Goal: Find specific page/section: Find specific page/section

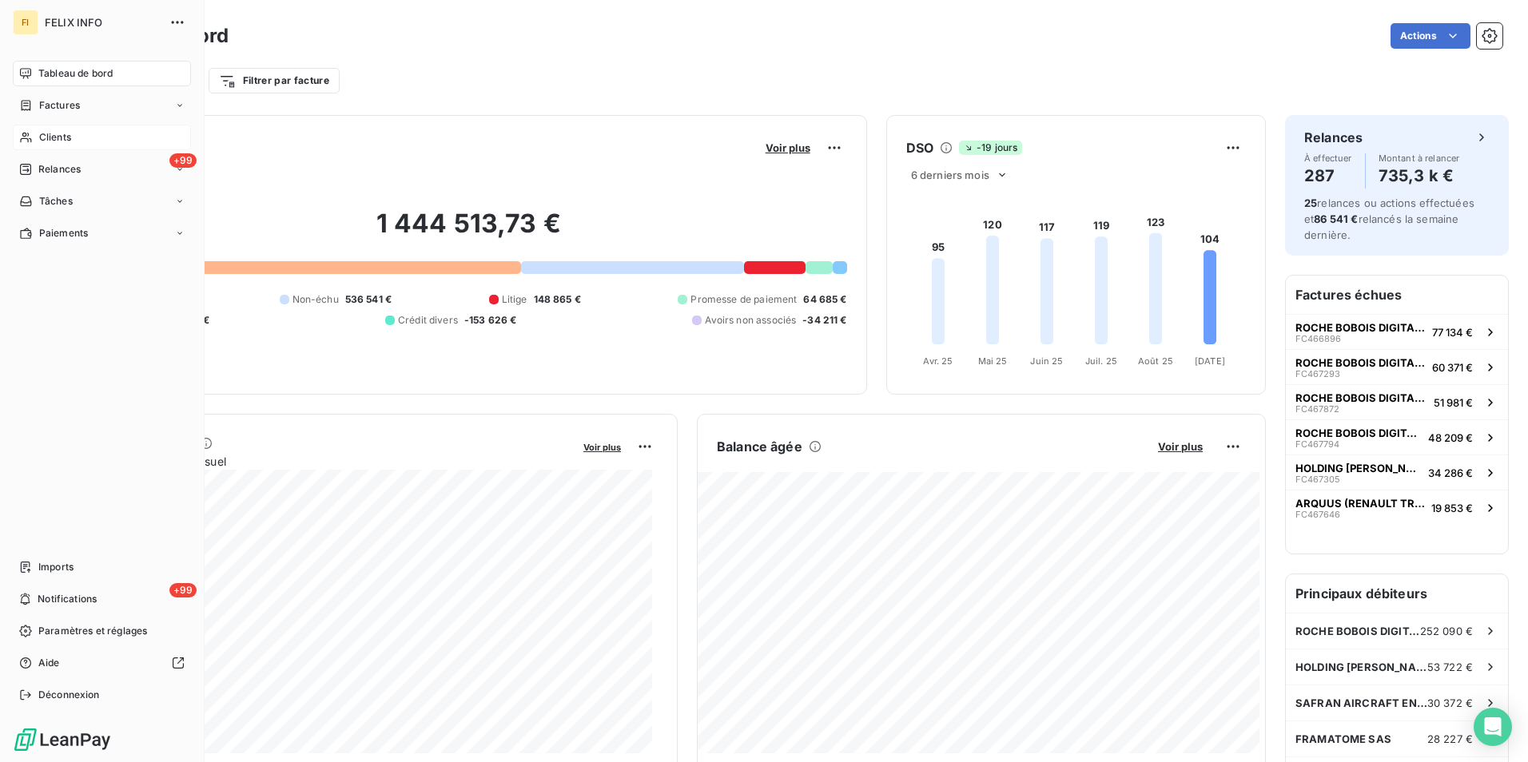
drag, startPoint x: 36, startPoint y: 133, endPoint x: 82, endPoint y: 133, distance: 45.6
click at [37, 133] on div "Clients" at bounding box center [102, 138] width 178 height 26
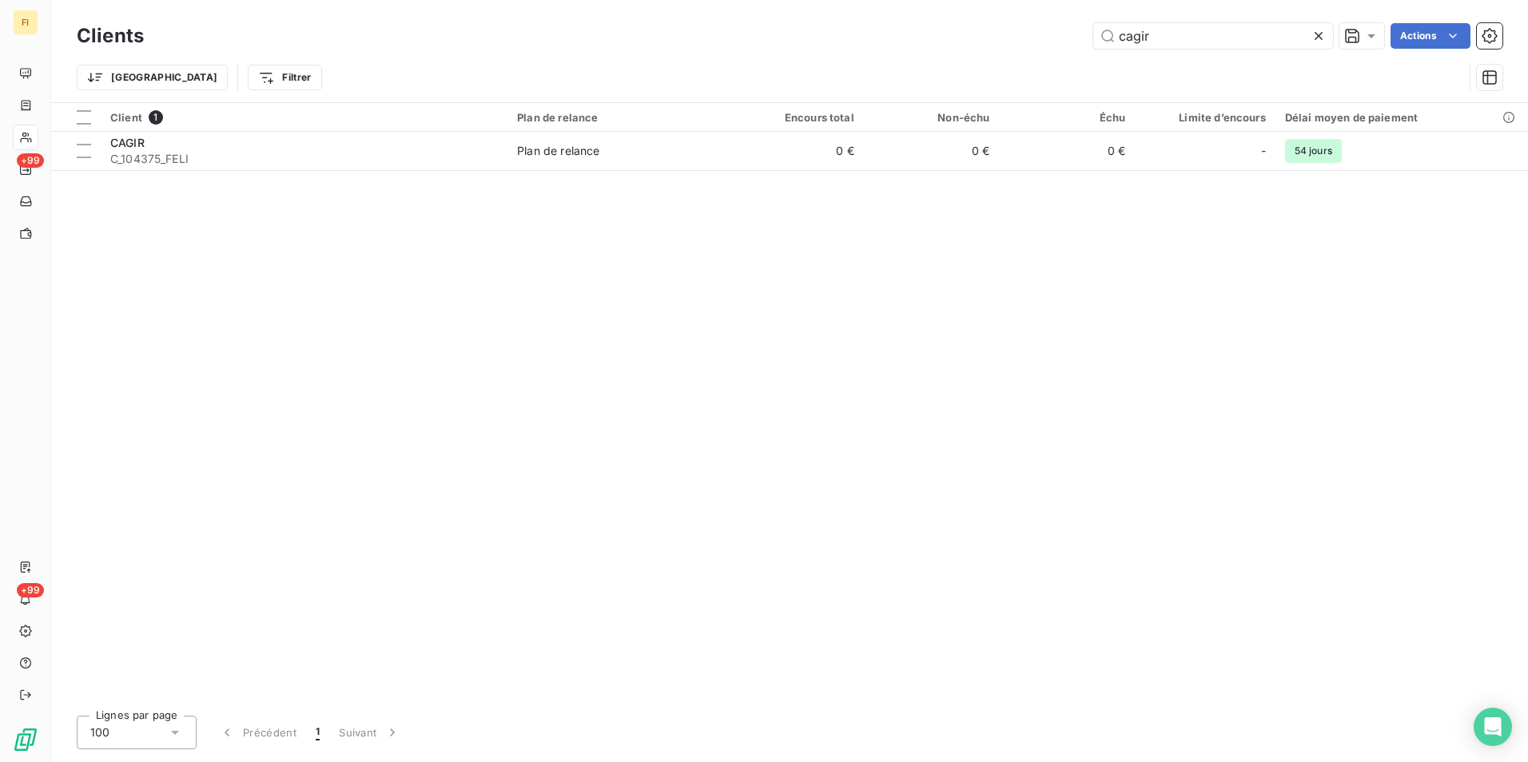
drag, startPoint x: 934, startPoint y: 40, endPoint x: 880, endPoint y: 31, distance: 55.1
click at [896, 34] on div "cagir Actions" at bounding box center [833, 36] width 1340 height 26
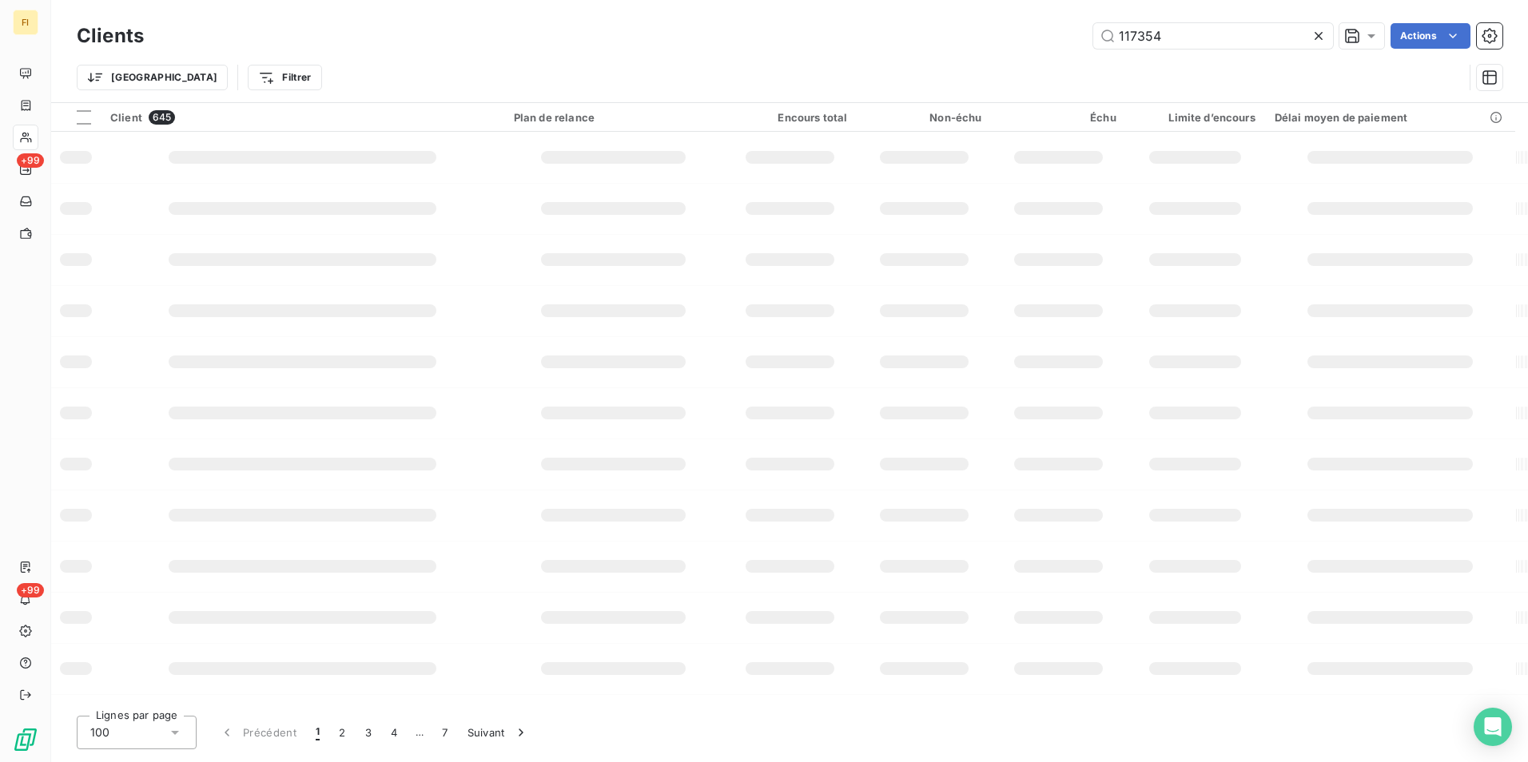
type input "117354"
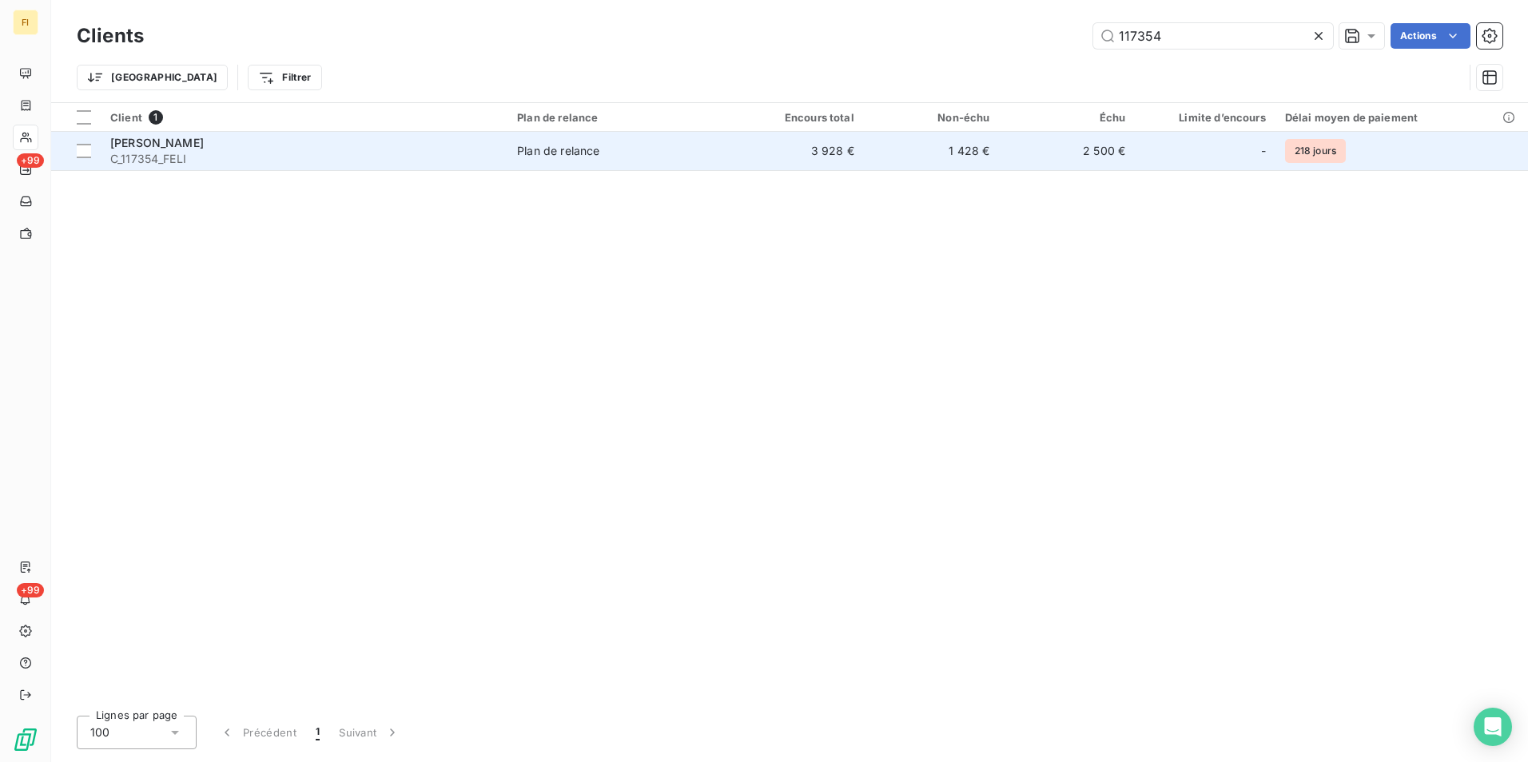
click at [625, 161] on td "Plan de relance" at bounding box center [618, 151] width 221 height 38
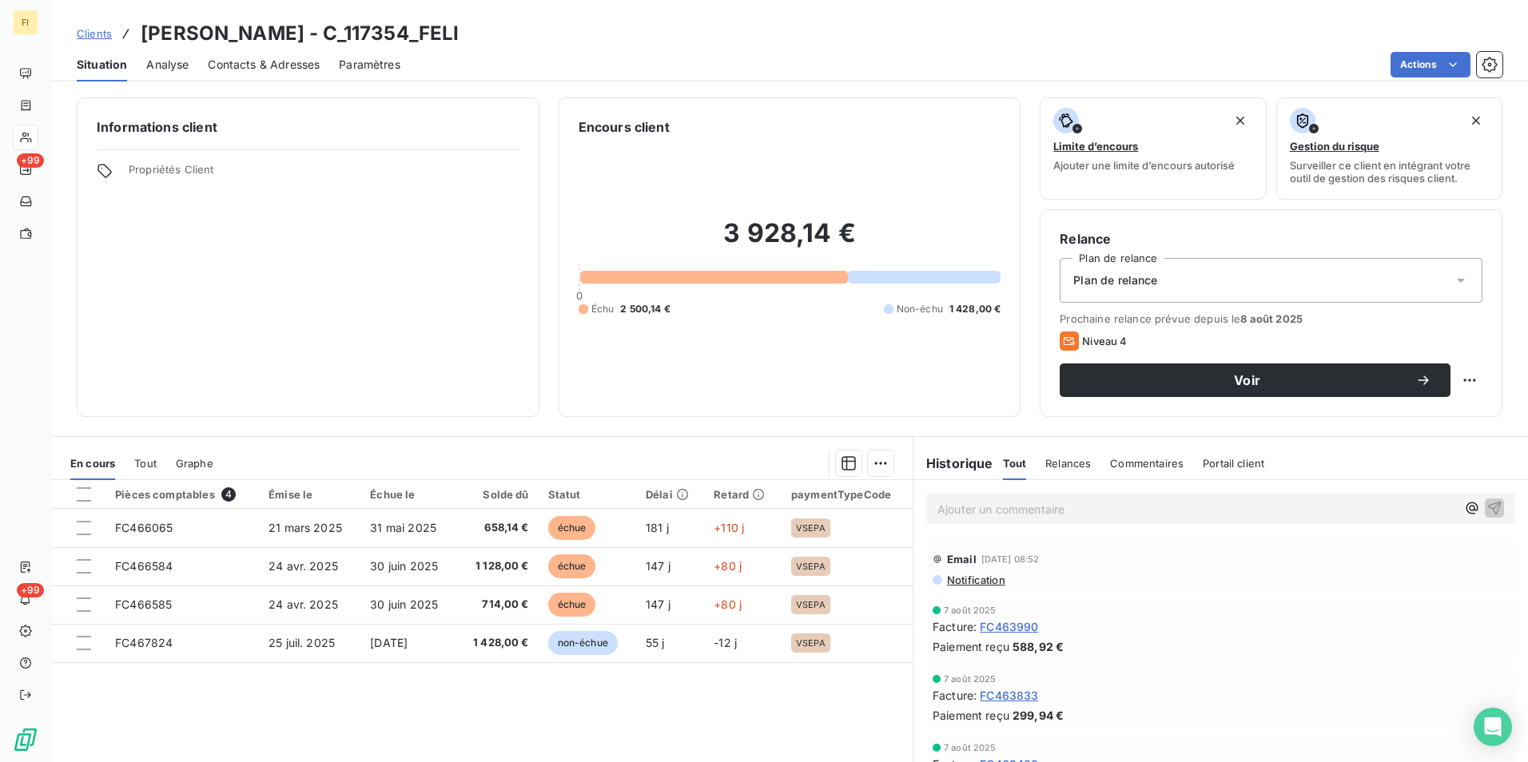
click at [89, 31] on span "Clients" at bounding box center [94, 33] width 35 height 13
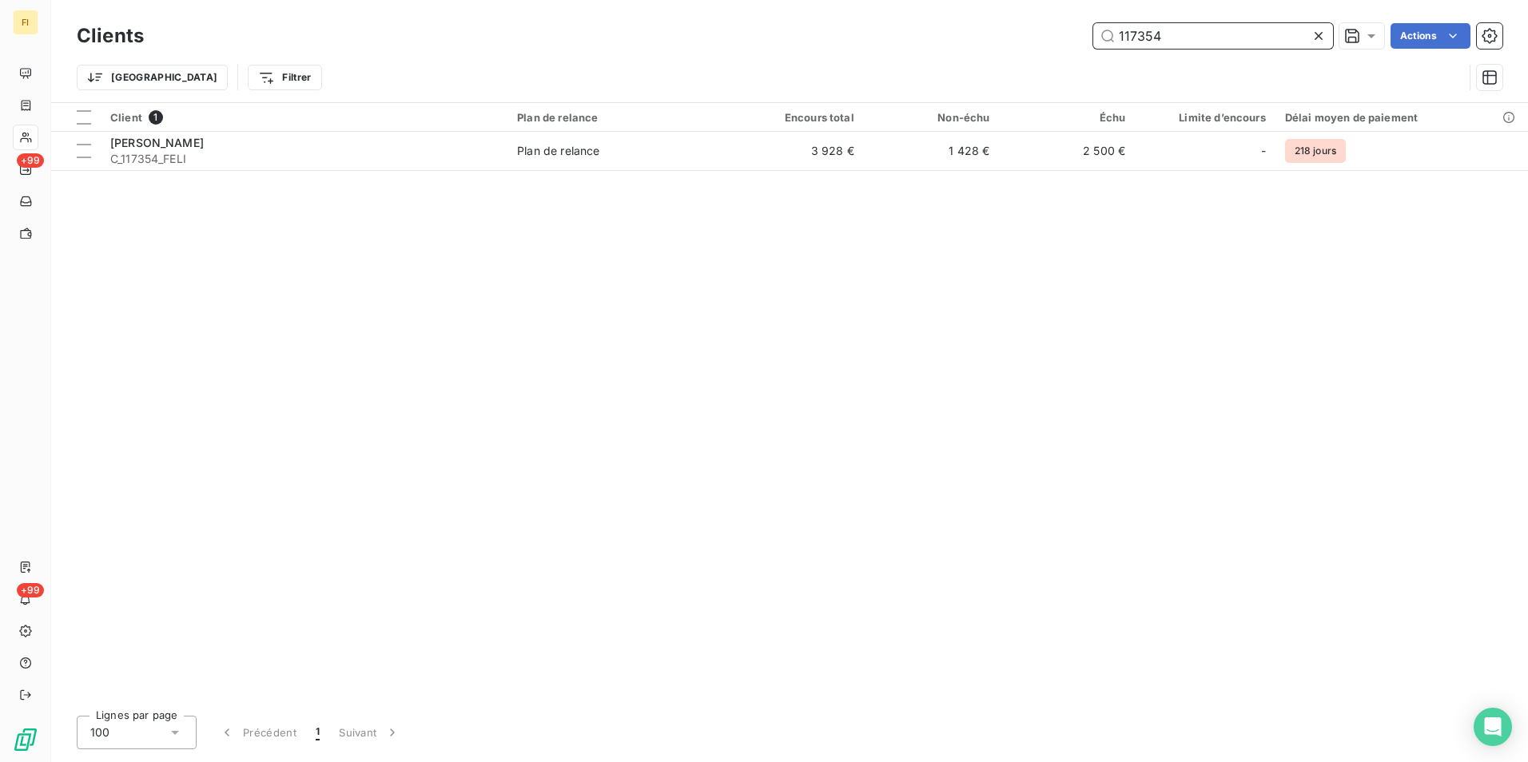
drag, startPoint x: 1198, startPoint y: 41, endPoint x: 891, endPoint y: 59, distance: 307.5
click at [906, 55] on div "Clients 117354 Actions Trier Filtrer" at bounding box center [790, 60] width 1426 height 83
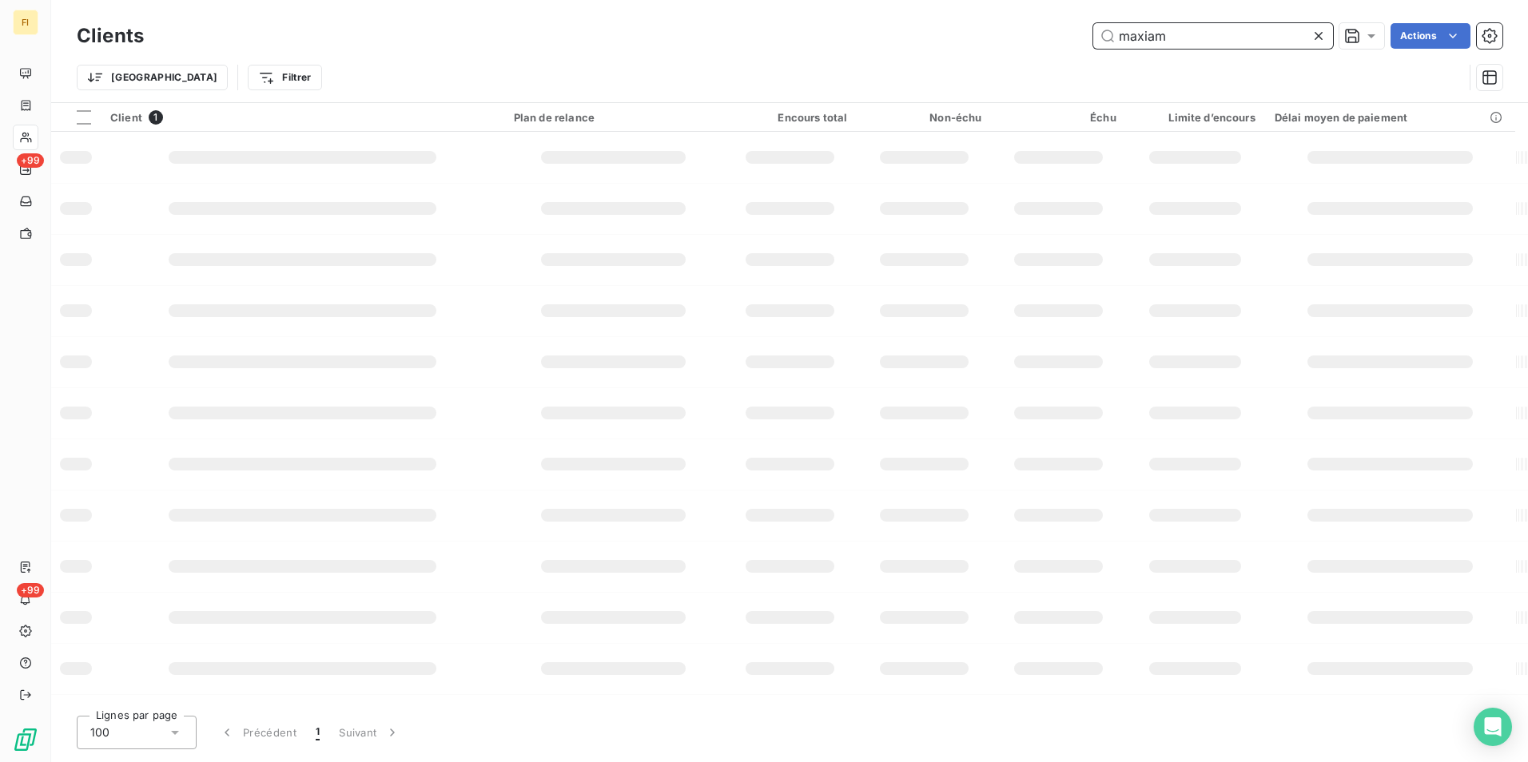
type input "maxiam"
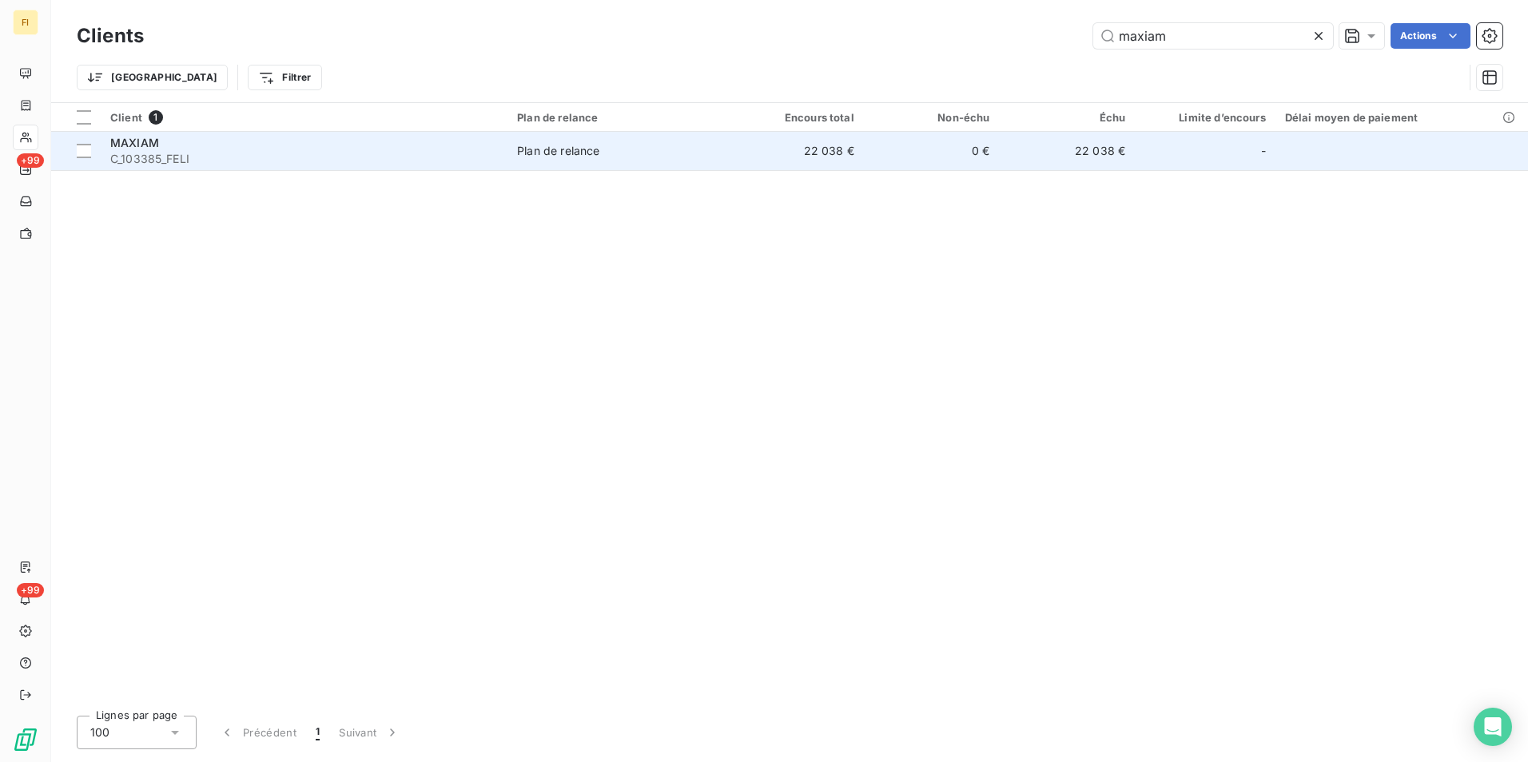
click at [540, 154] on div "Plan de relance" at bounding box center [558, 151] width 82 height 16
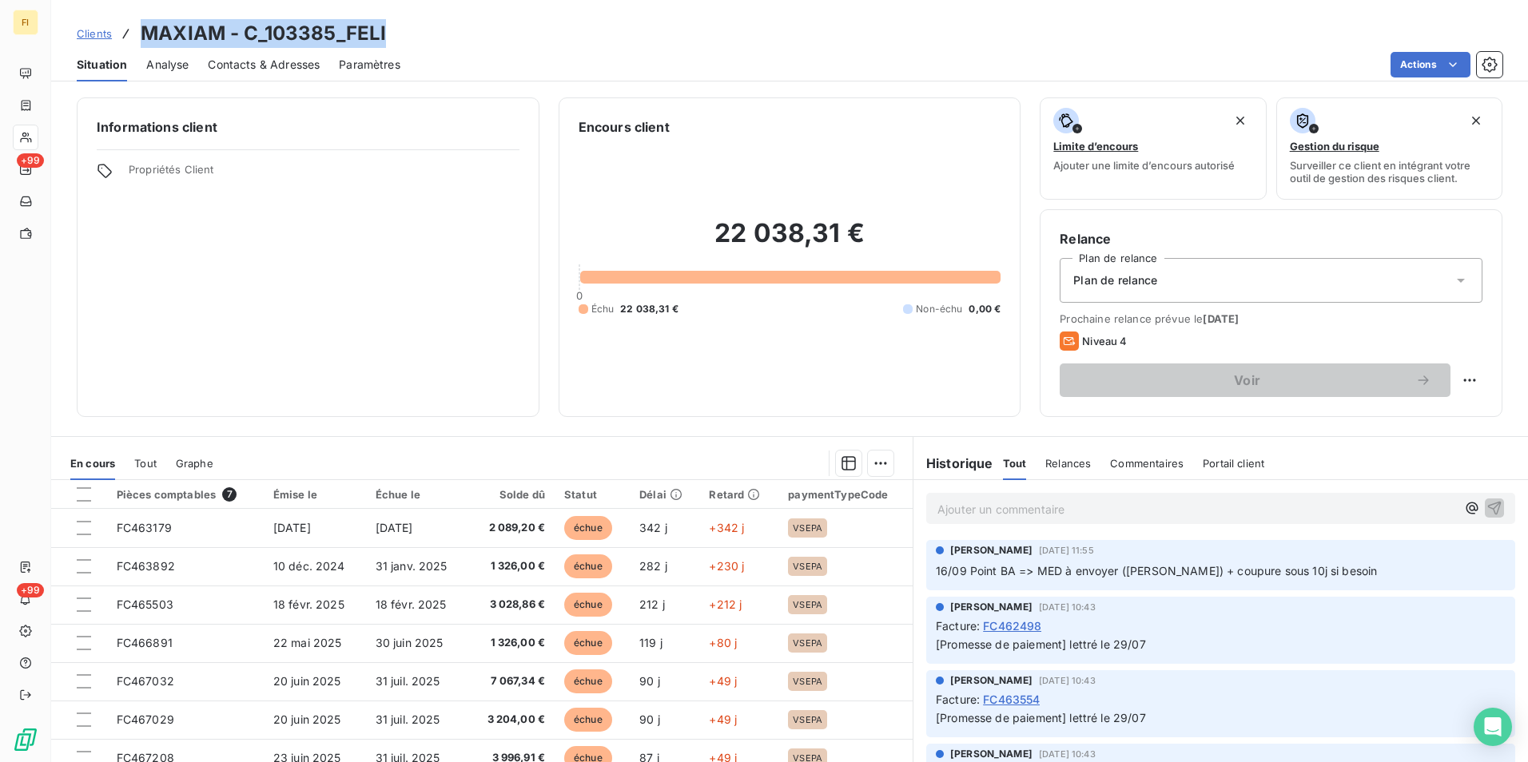
drag, startPoint x: 399, startPoint y: 22, endPoint x: 146, endPoint y: 36, distance: 252.9
click at [146, 36] on div "Clients MAXIAM - C_103385_FELI" at bounding box center [789, 33] width 1477 height 29
copy h3 "MAXIAM - C_103385_FELI"
click at [342, 33] on h3 "MAXIAM - C_103385_FELI" at bounding box center [263, 33] width 245 height 29
click at [419, 31] on div "Clients MAXIAM - C_103385_FELI" at bounding box center [789, 33] width 1477 height 29
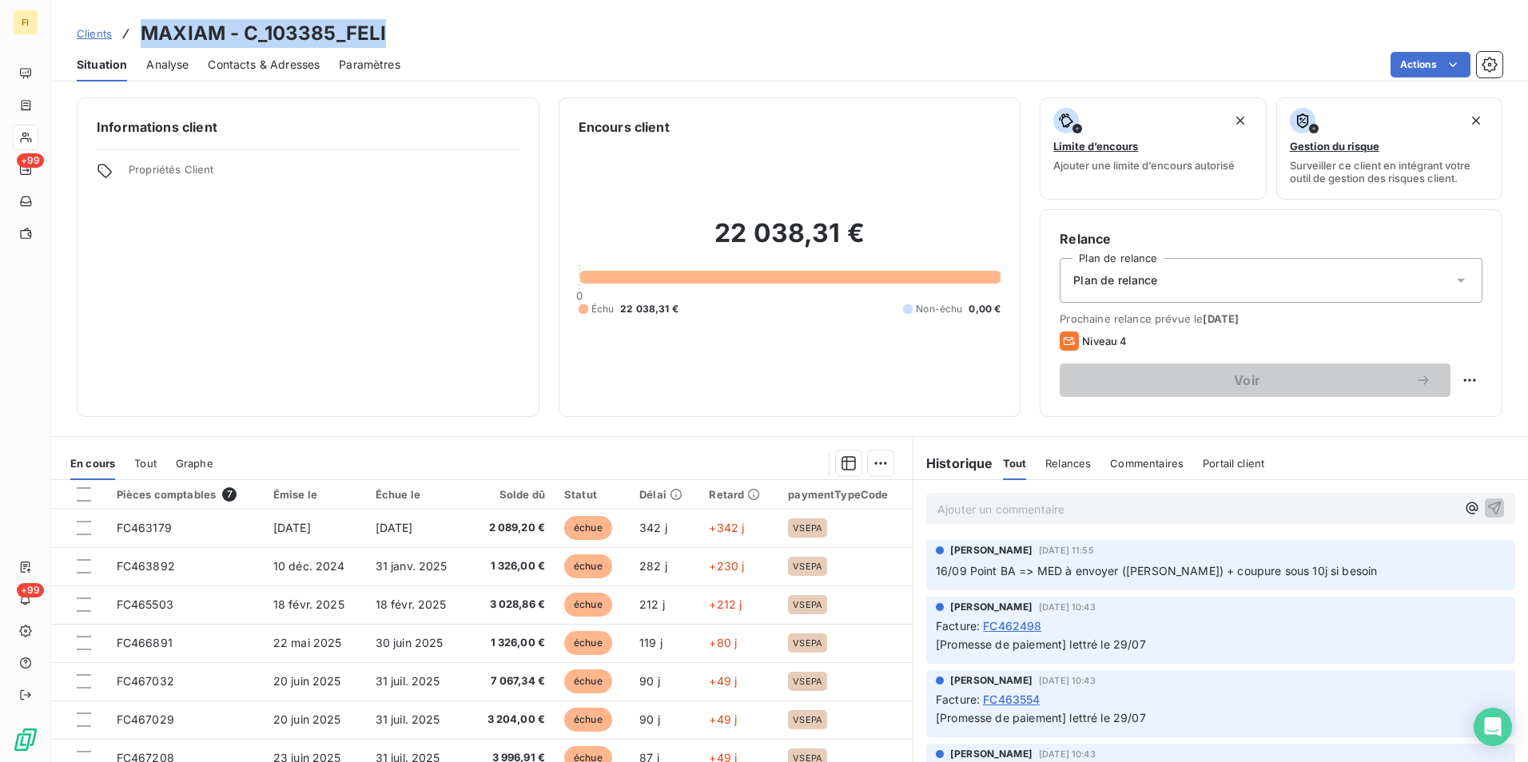
drag, startPoint x: 392, startPoint y: 31, endPoint x: 143, endPoint y: 36, distance: 249.4
click at [143, 36] on div "Clients MAXIAM - C_103385_FELI" at bounding box center [789, 33] width 1477 height 29
copy h3 "MAXIAM - C_103385_FELI"
click at [84, 36] on span "Clients" at bounding box center [94, 33] width 35 height 13
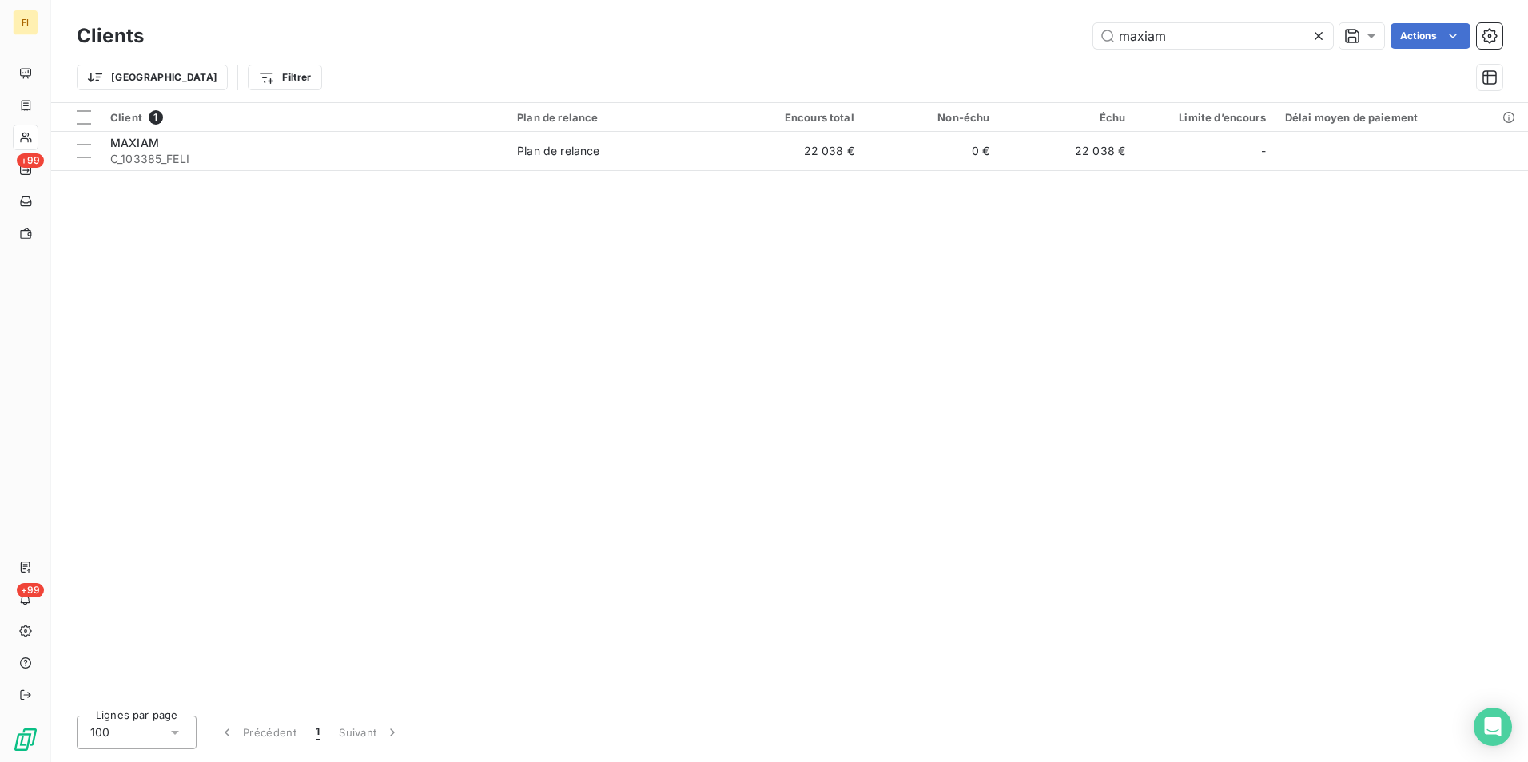
drag, startPoint x: 1192, startPoint y: 38, endPoint x: 919, endPoint y: 25, distance: 273.6
click at [931, 22] on div "Clients maxiam Actions" at bounding box center [790, 36] width 1426 height 34
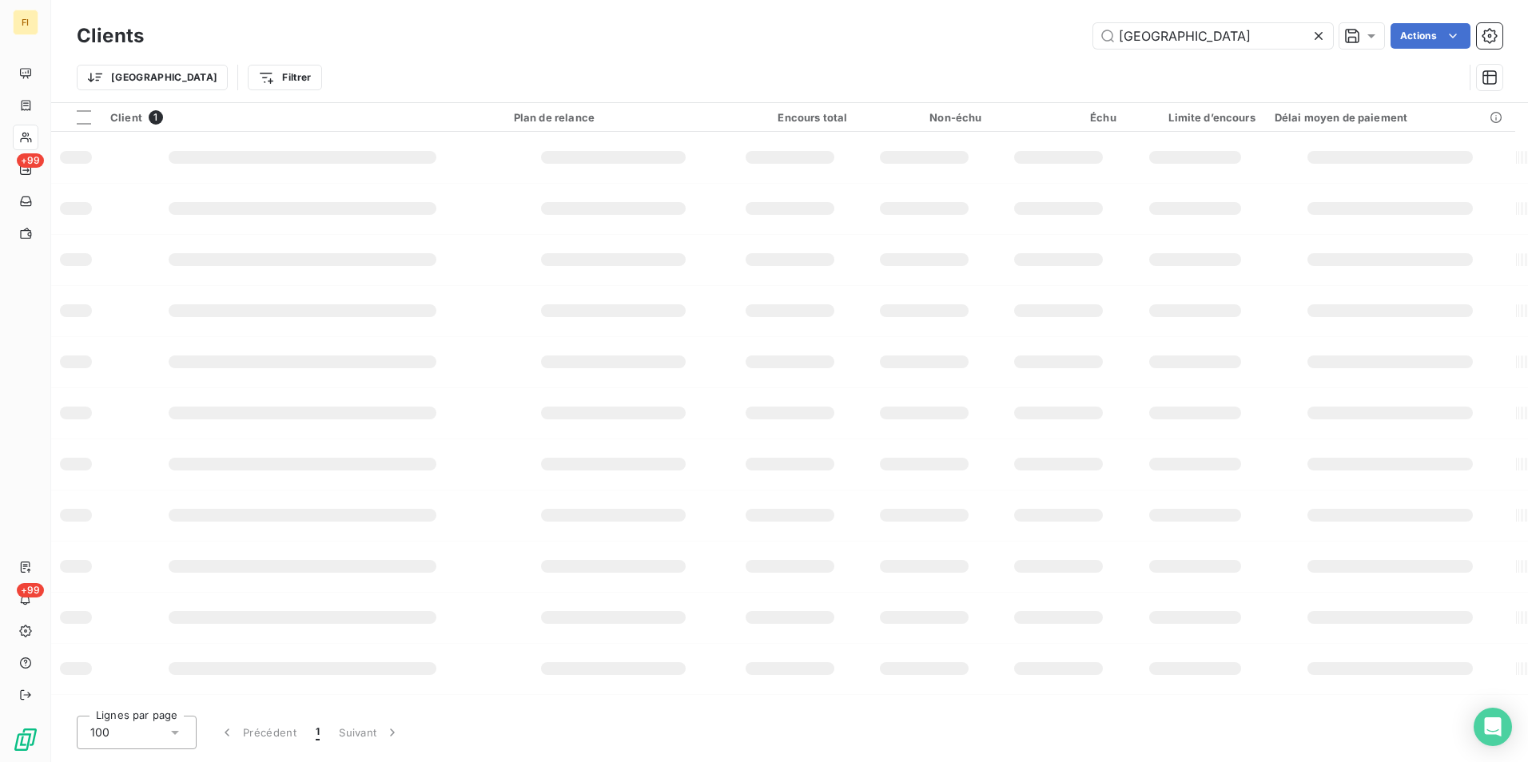
type input "[GEOGRAPHIC_DATA]"
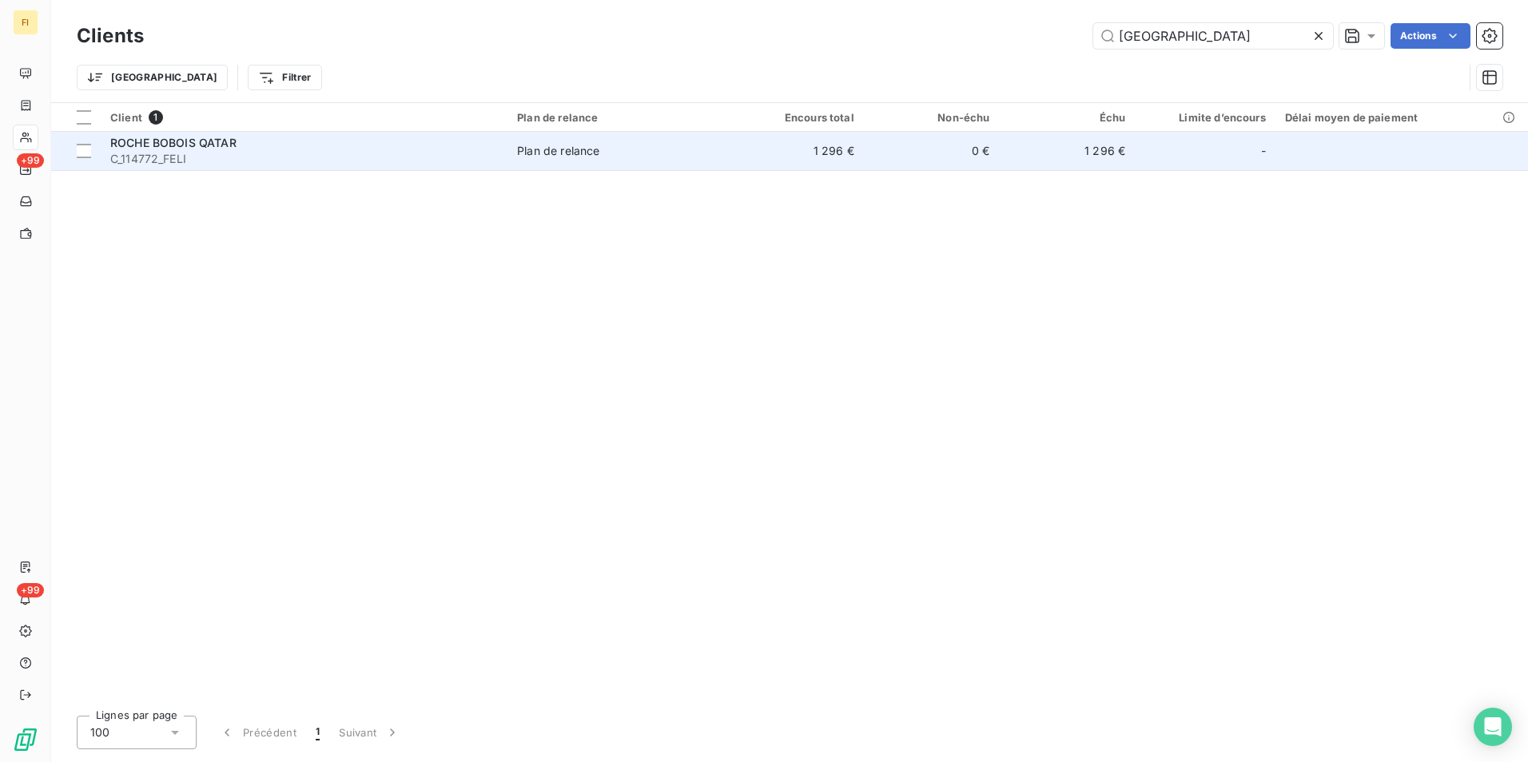
click at [663, 149] on span "Plan de relance" at bounding box center [617, 151] width 201 height 16
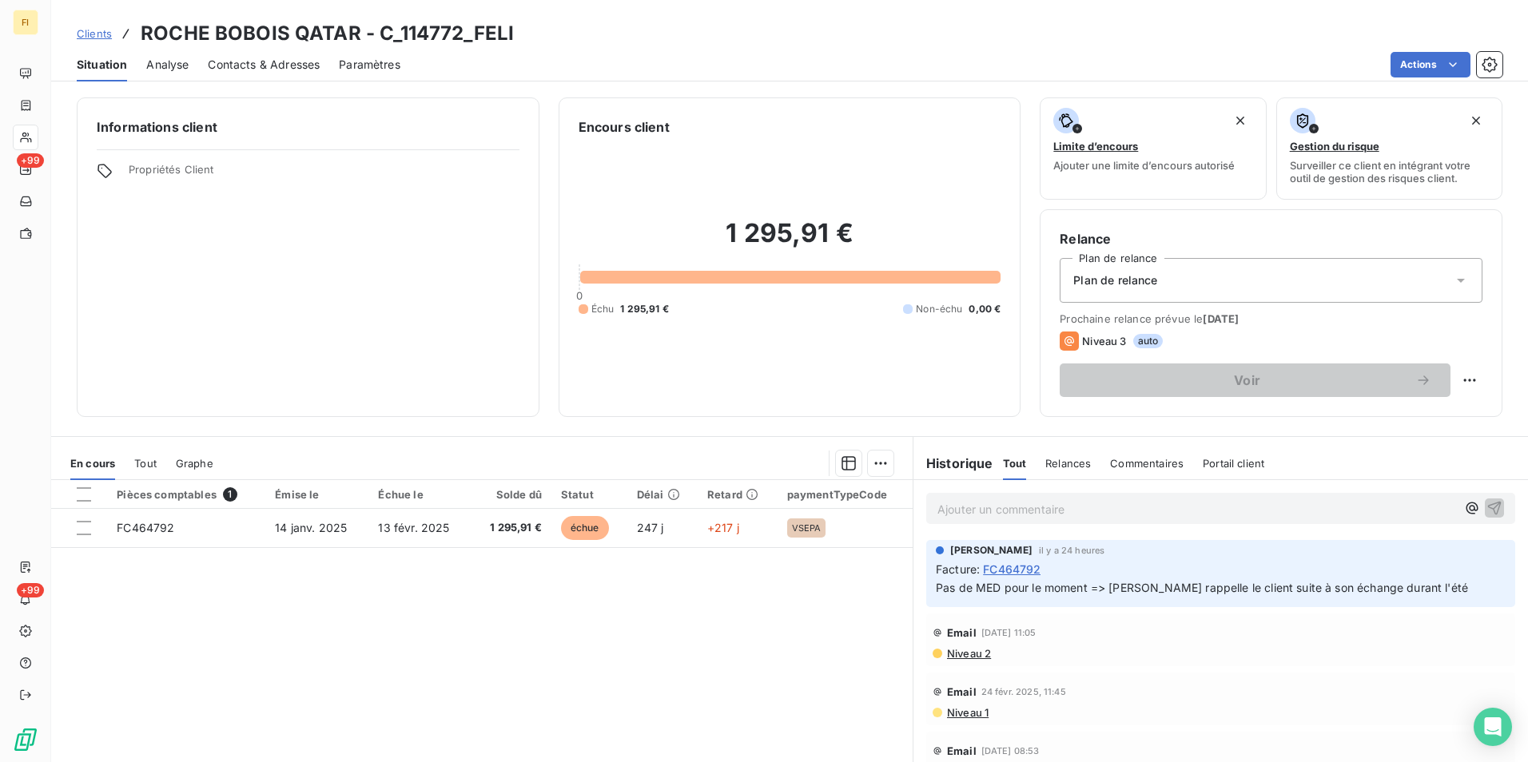
click at [95, 30] on span "Clients" at bounding box center [94, 33] width 35 height 13
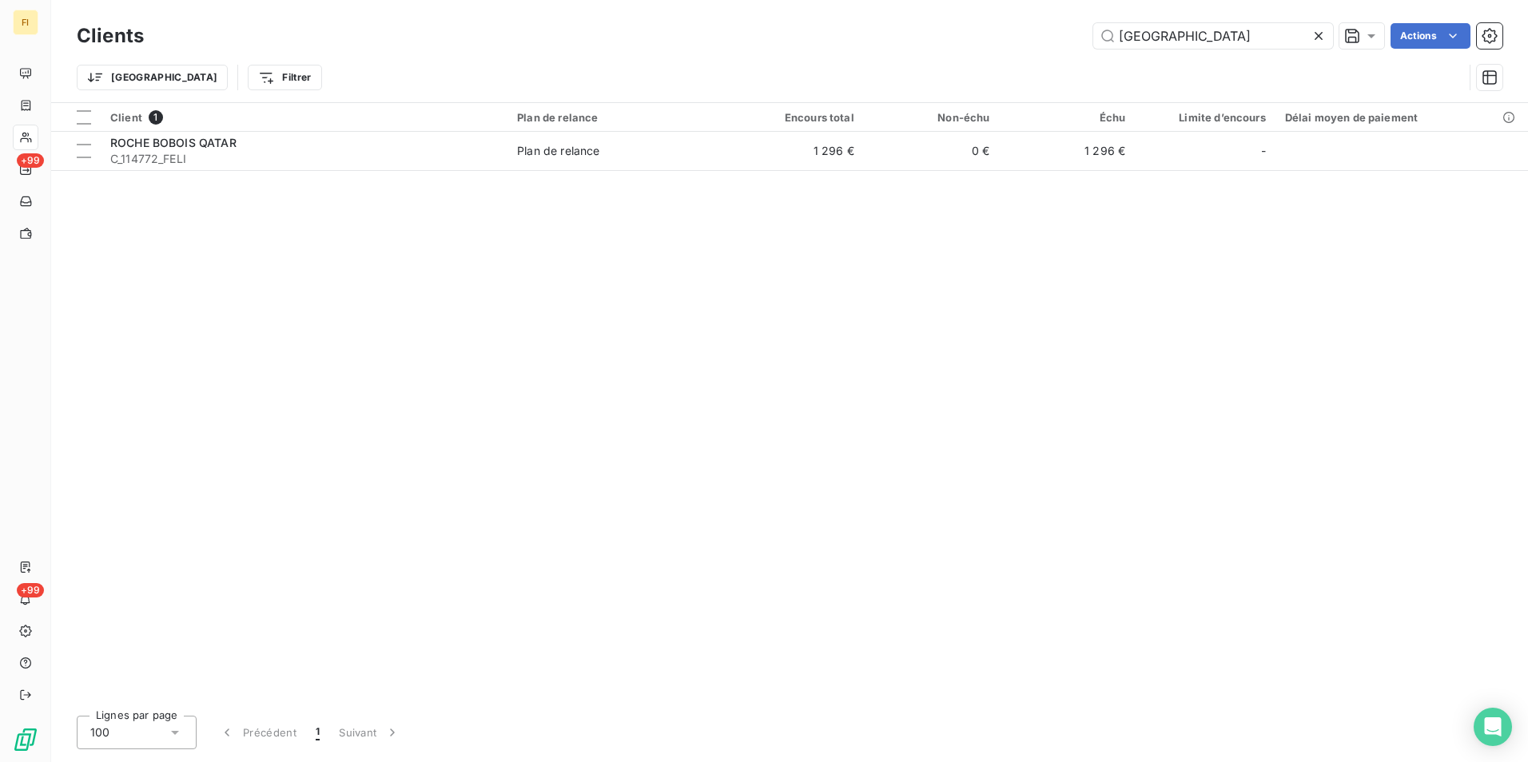
drag, startPoint x: 1013, startPoint y: 38, endPoint x: 855, endPoint y: 38, distance: 157.5
click at [887, 38] on div "qatar Actions" at bounding box center [833, 36] width 1340 height 26
type input "MAXIAM"
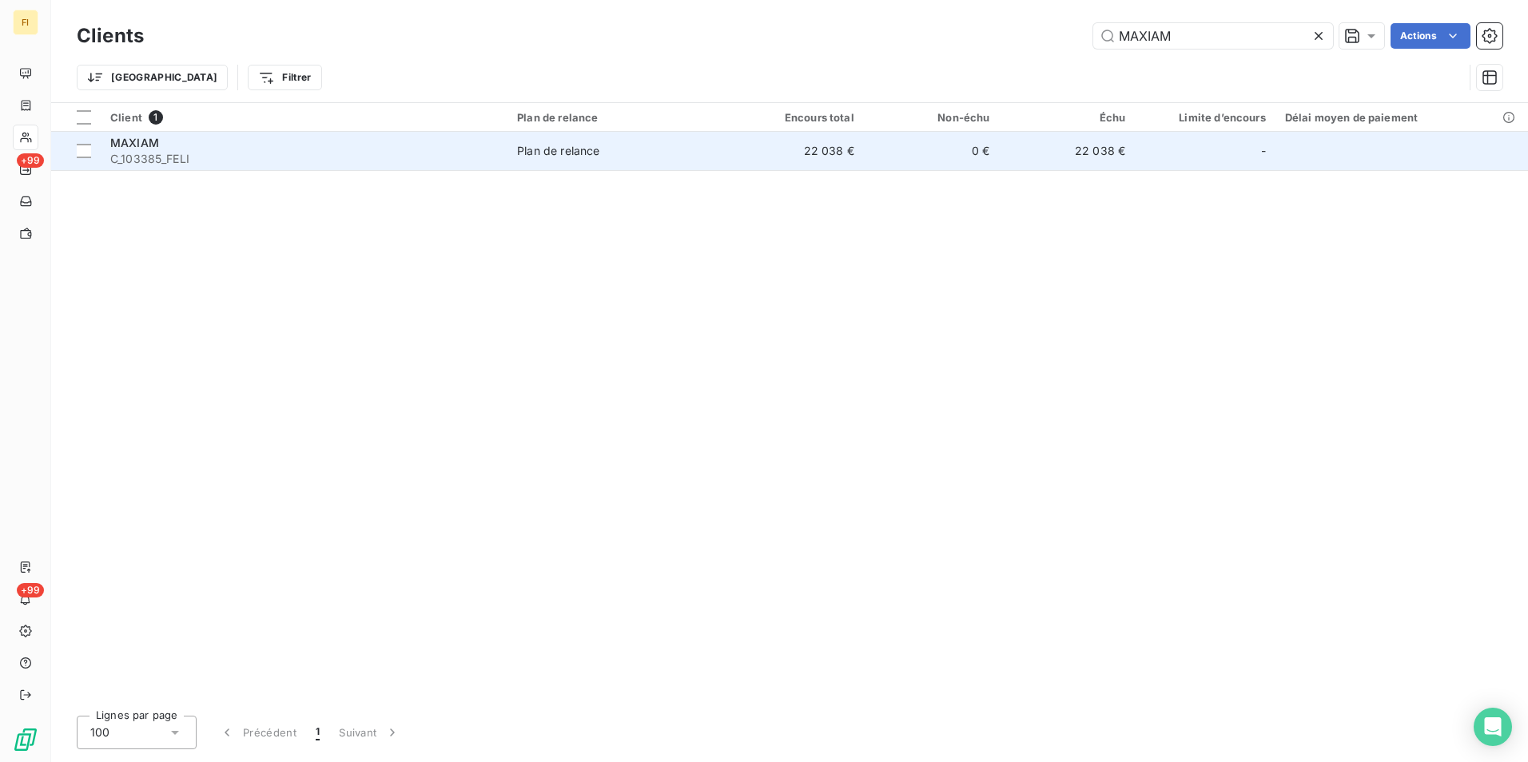
click at [838, 153] on td "22 038 €" at bounding box center [796, 151] width 136 height 38
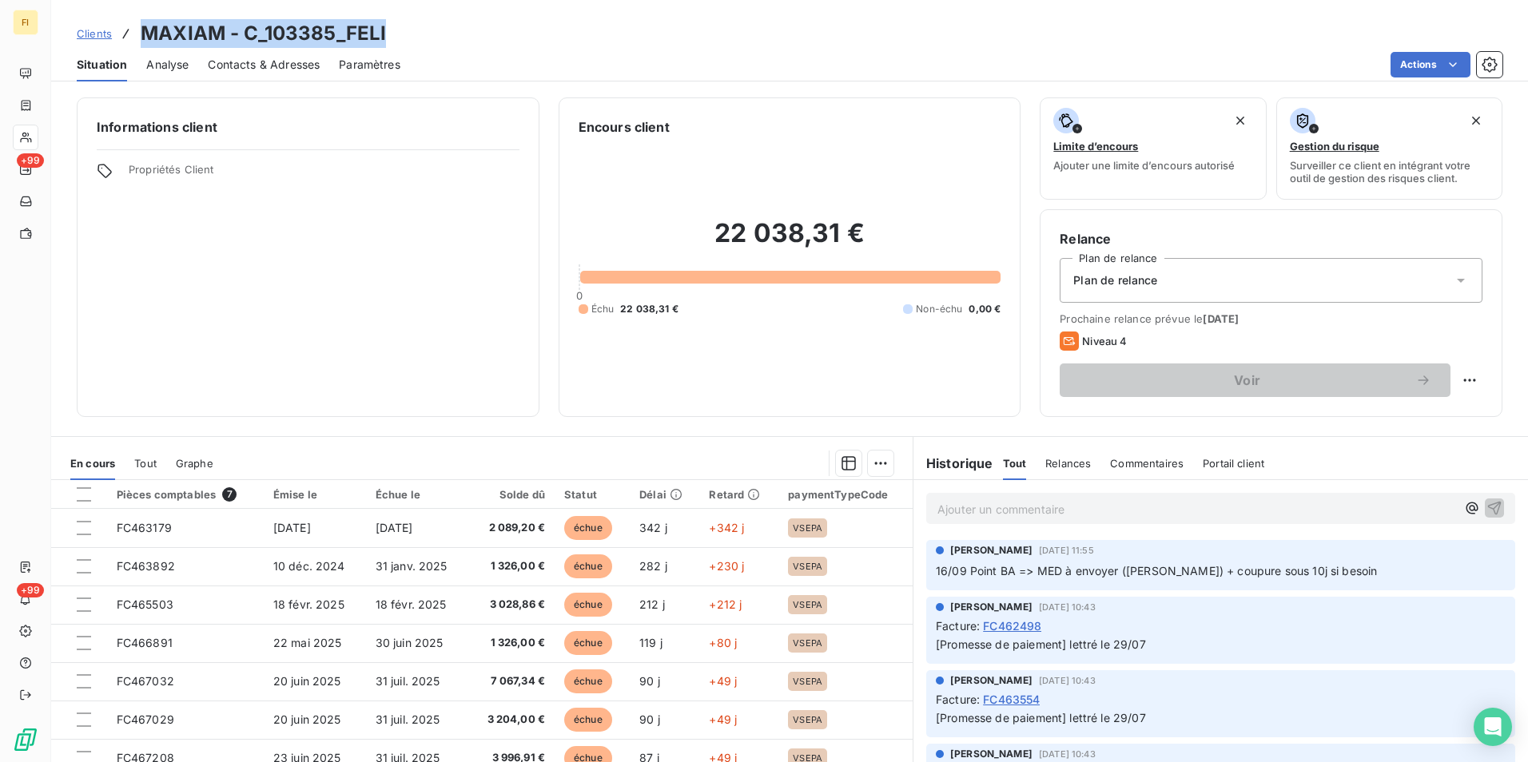
drag, startPoint x: 396, startPoint y: 34, endPoint x: 148, endPoint y: 37, distance: 247.8
click at [148, 37] on div "Clients MAXIAM - C_103385_FELI" at bounding box center [789, 33] width 1477 height 29
copy h3 "MAXIAM - C_103385_FELI"
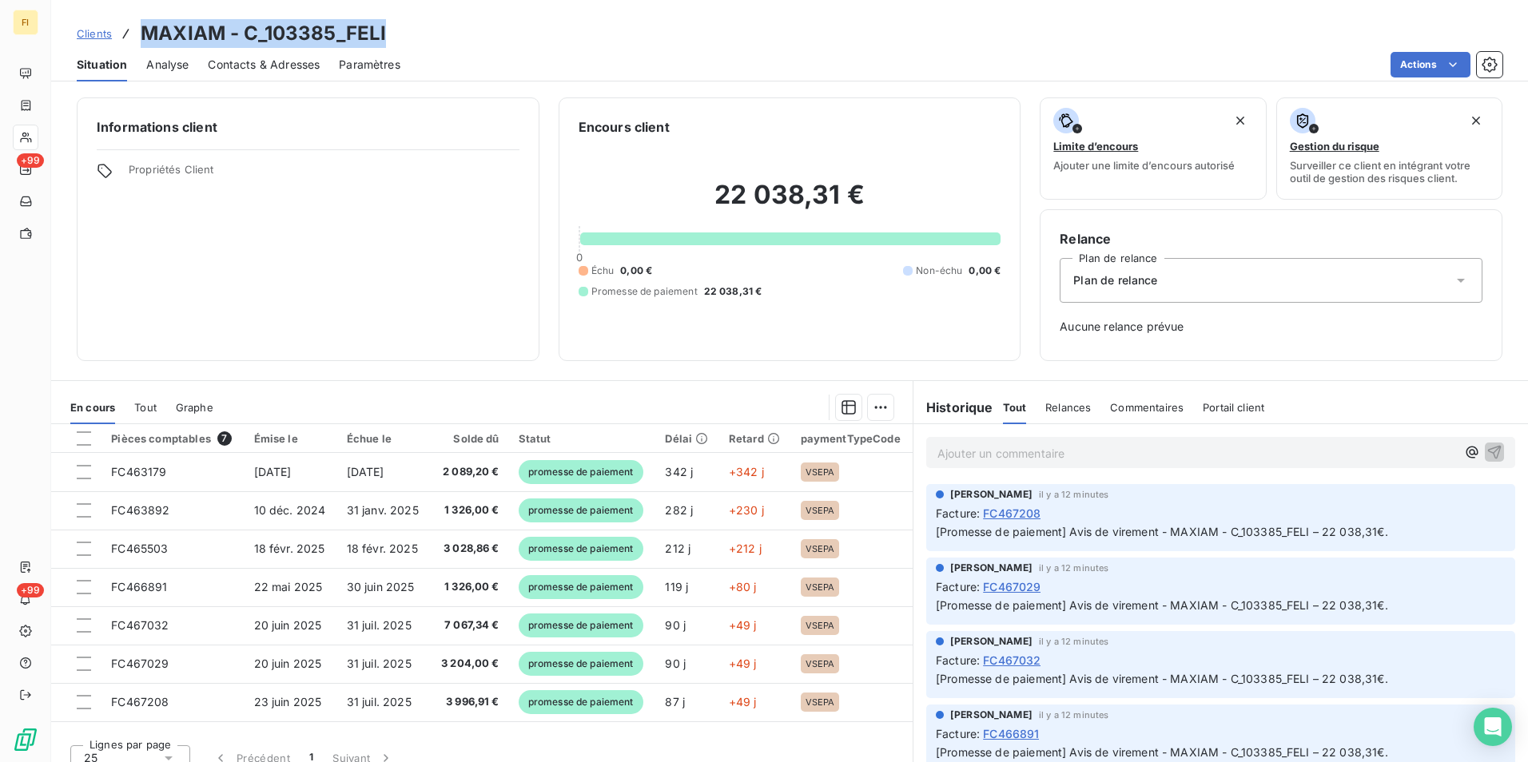
click at [107, 31] on span "Clients" at bounding box center [94, 33] width 35 height 13
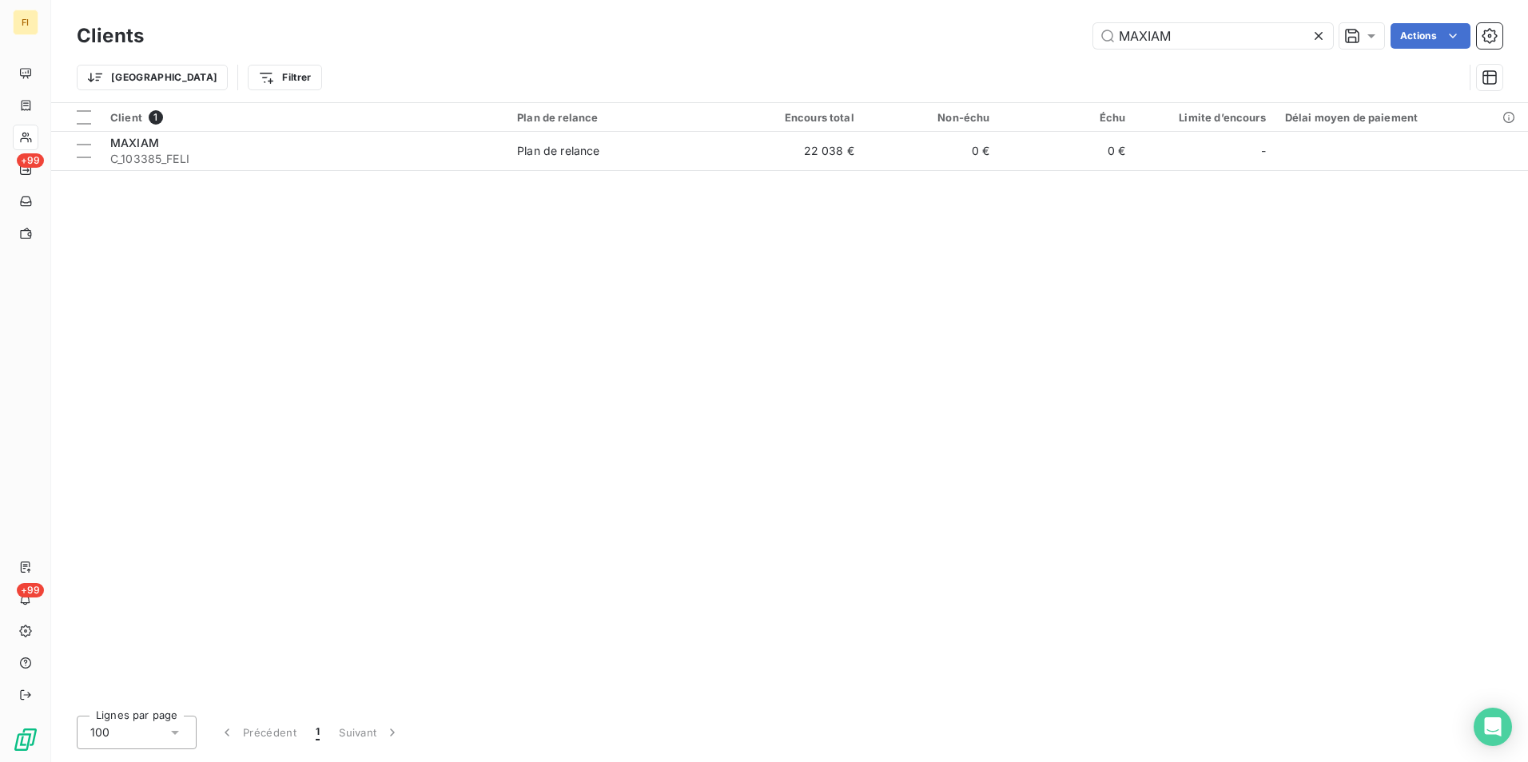
drag, startPoint x: 1193, startPoint y: 30, endPoint x: 880, endPoint y: 34, distance: 313.3
click at [946, 34] on div "MAXIAM Actions" at bounding box center [833, 36] width 1340 height 26
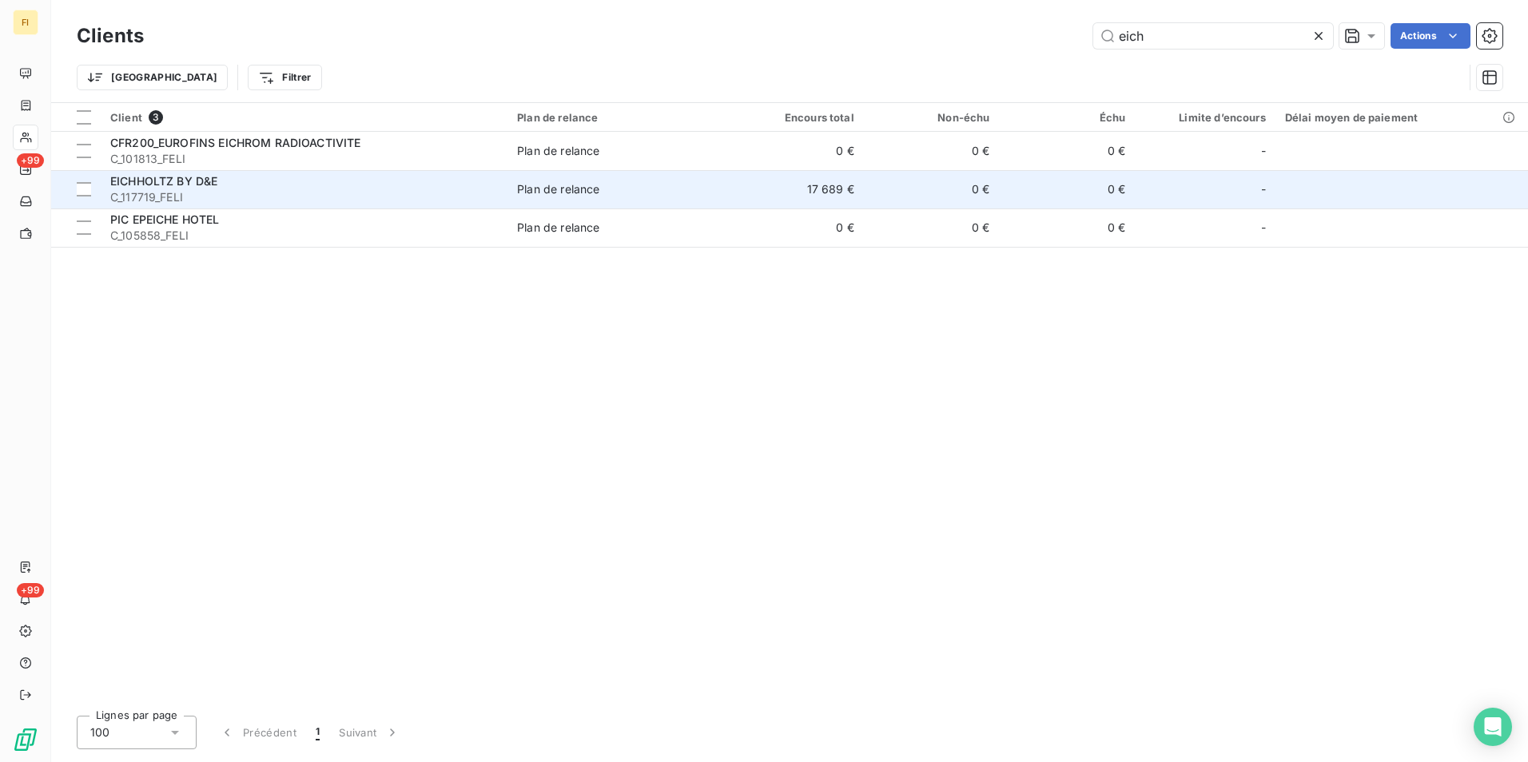
type input "eich"
click at [669, 199] on td "Plan de relance" at bounding box center [618, 189] width 221 height 38
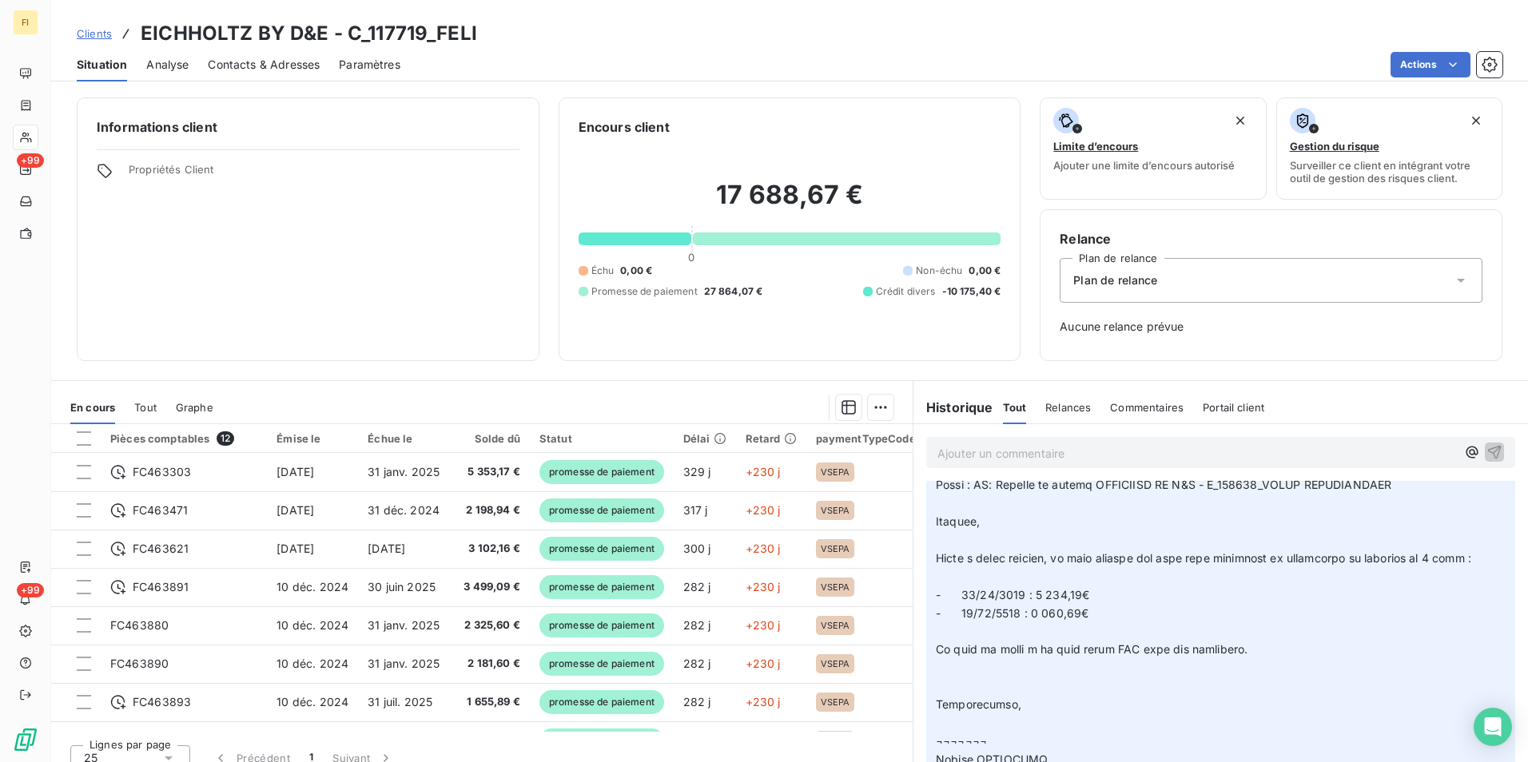
scroll to position [559, 0]
click at [91, 36] on span "Clients" at bounding box center [94, 33] width 35 height 13
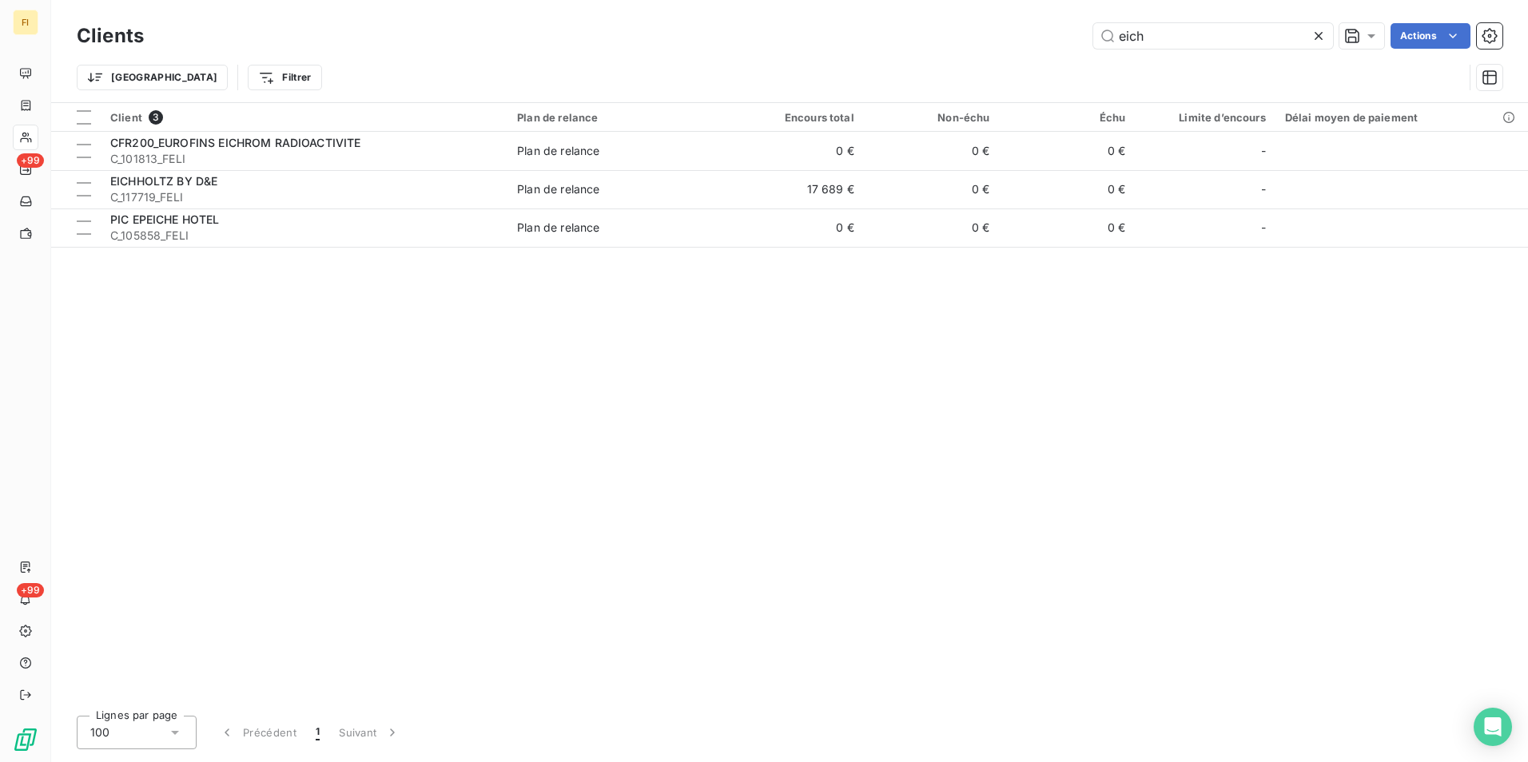
drag, startPoint x: 1059, startPoint y: 44, endPoint x: 873, endPoint y: 45, distance: 186.2
click at [938, 49] on div "Clients eich Actions" at bounding box center [790, 36] width 1426 height 34
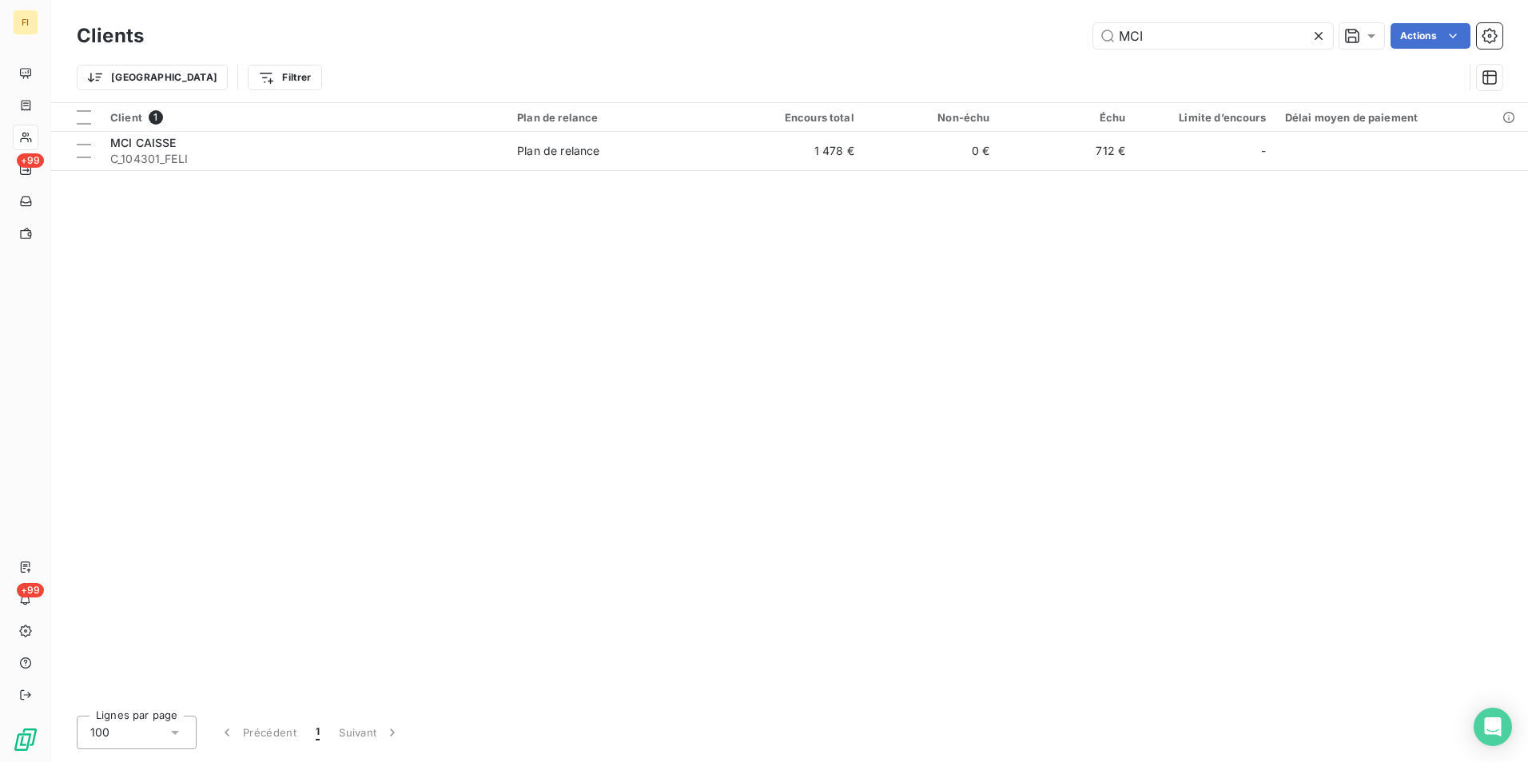
type input "MCI"
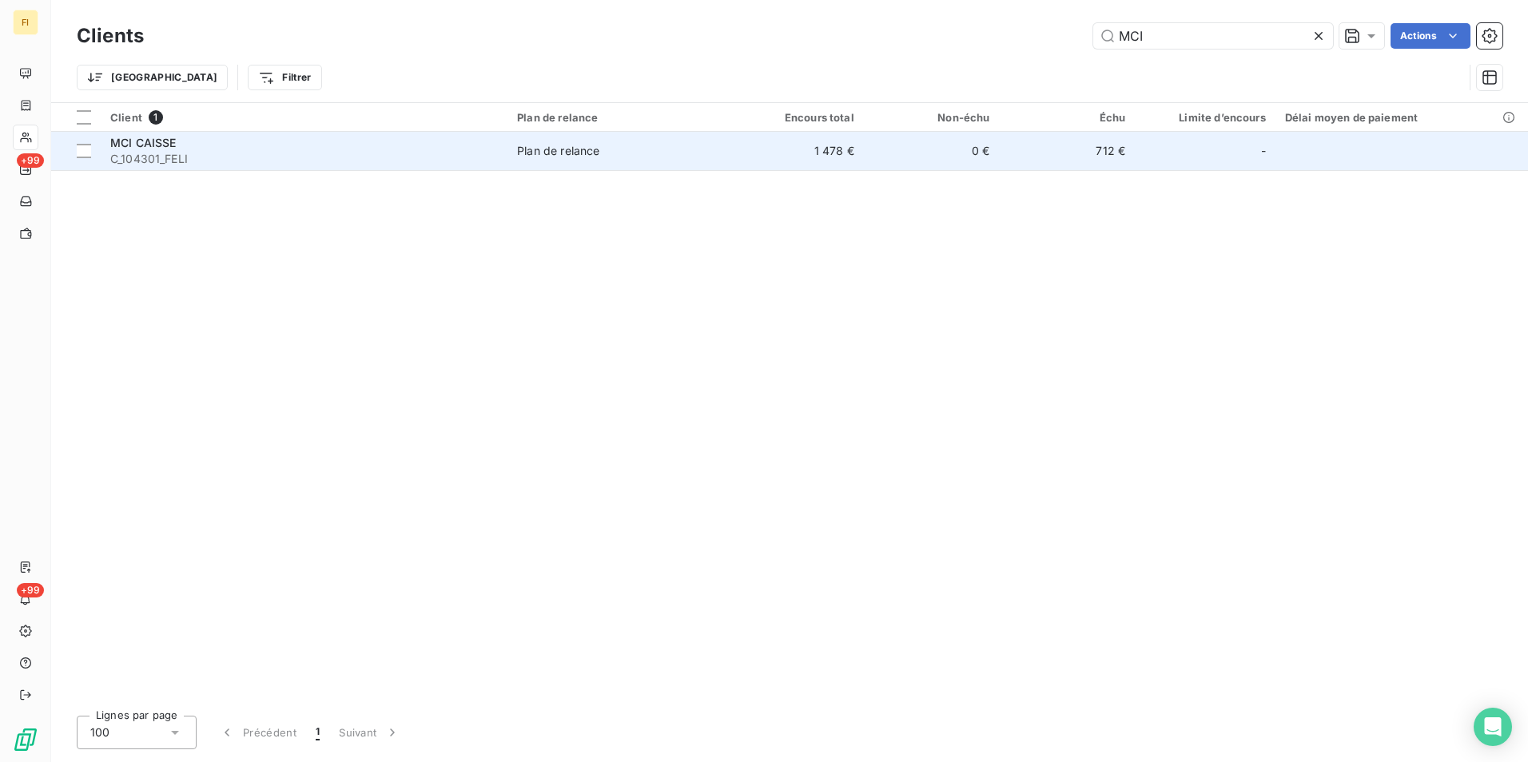
click at [869, 149] on td "0 €" at bounding box center [932, 151] width 136 height 38
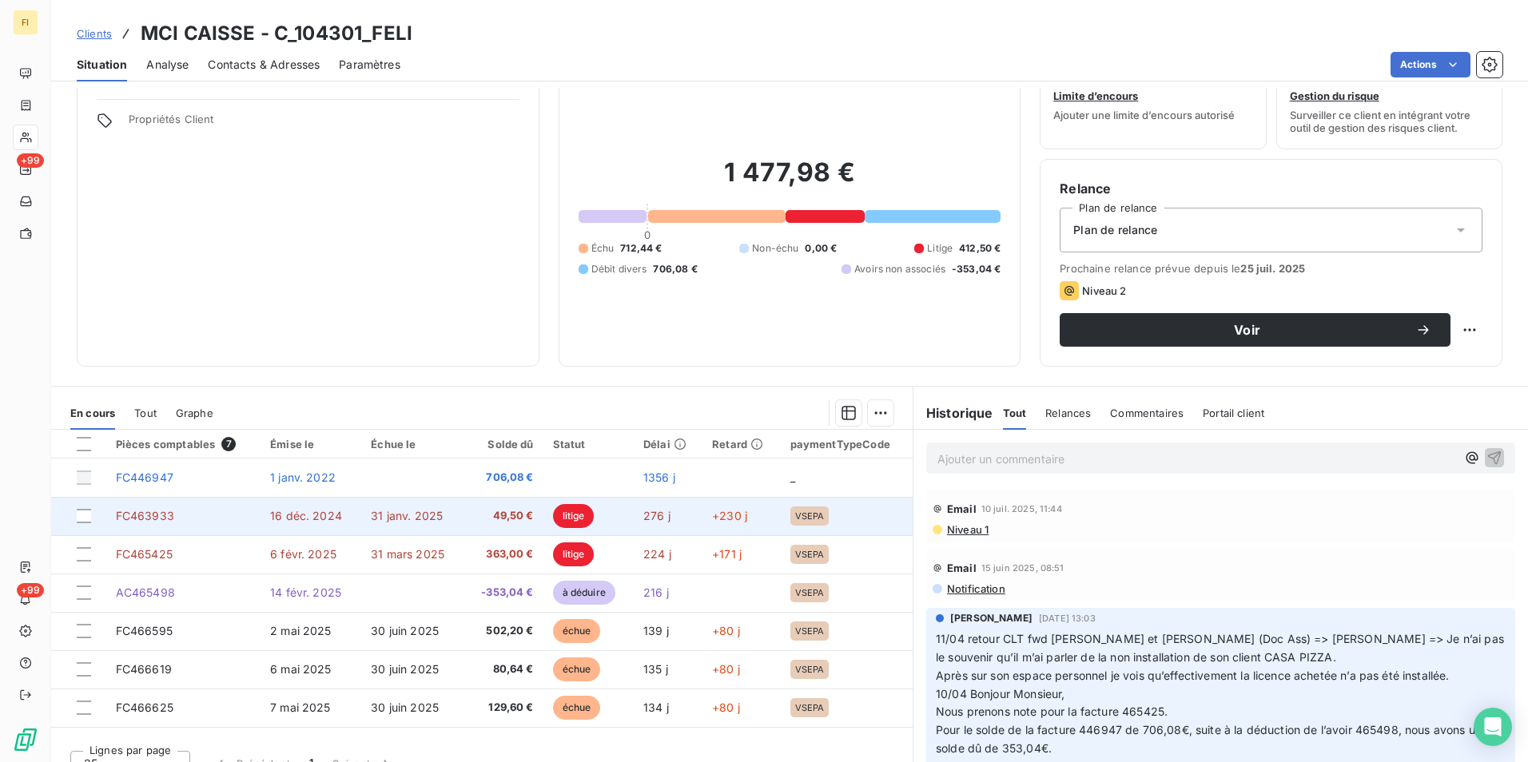
scroll to position [74, 0]
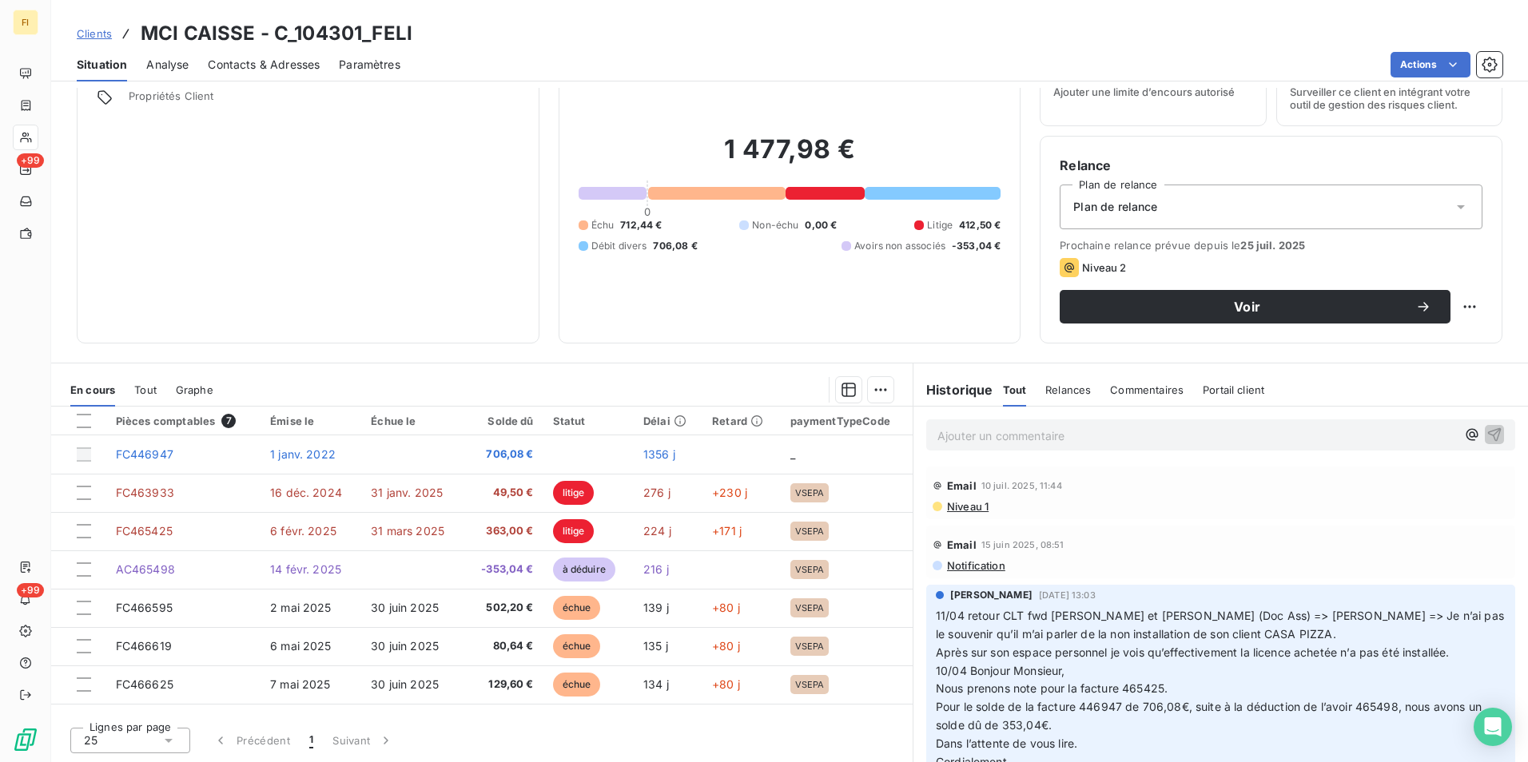
click at [95, 34] on span "Clients" at bounding box center [94, 33] width 35 height 13
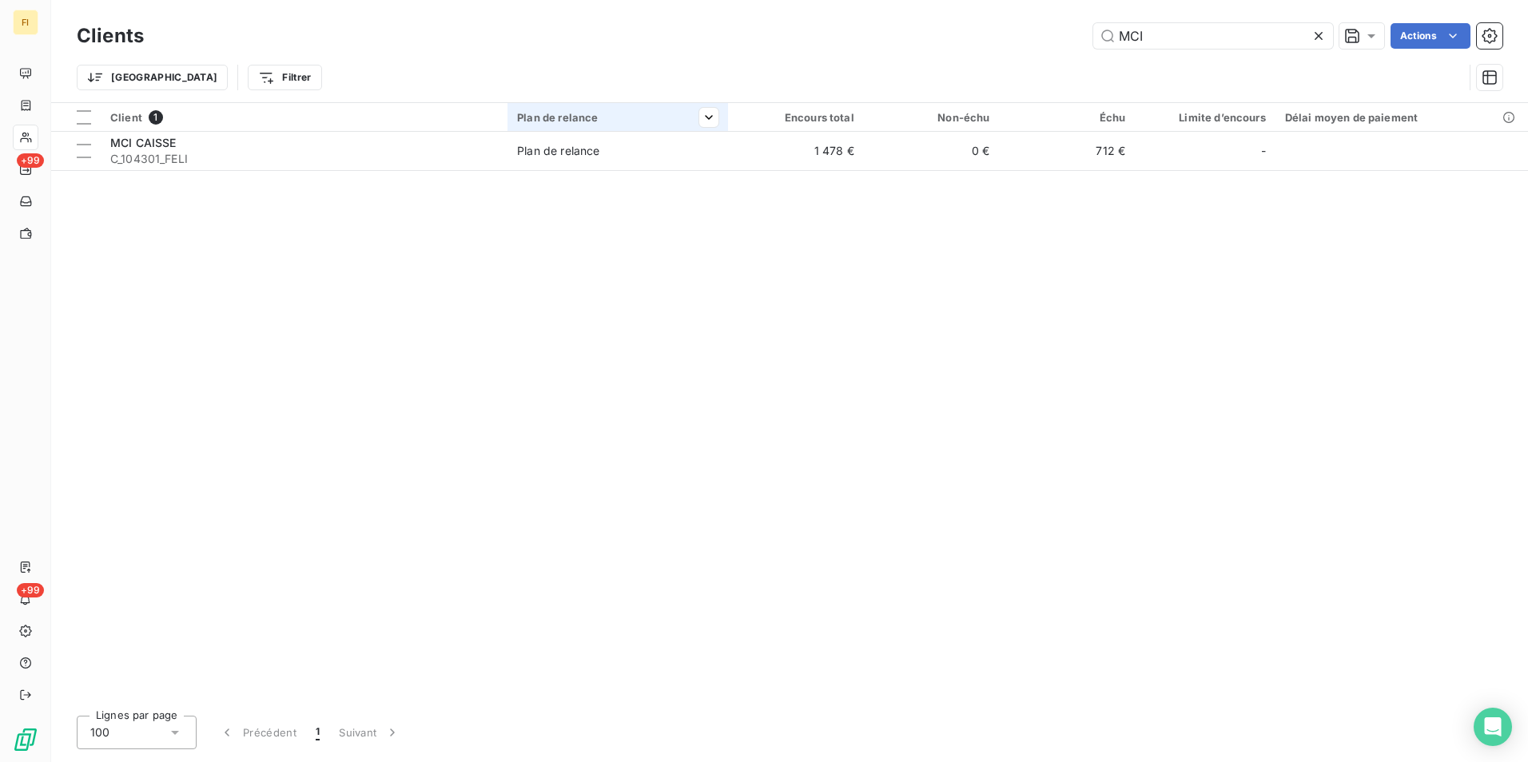
drag, startPoint x: 1265, startPoint y: 30, endPoint x: 670, endPoint y: 115, distance: 601.6
click at [788, 78] on div "Clients MCI Actions Trier Filtrer" at bounding box center [790, 60] width 1426 height 83
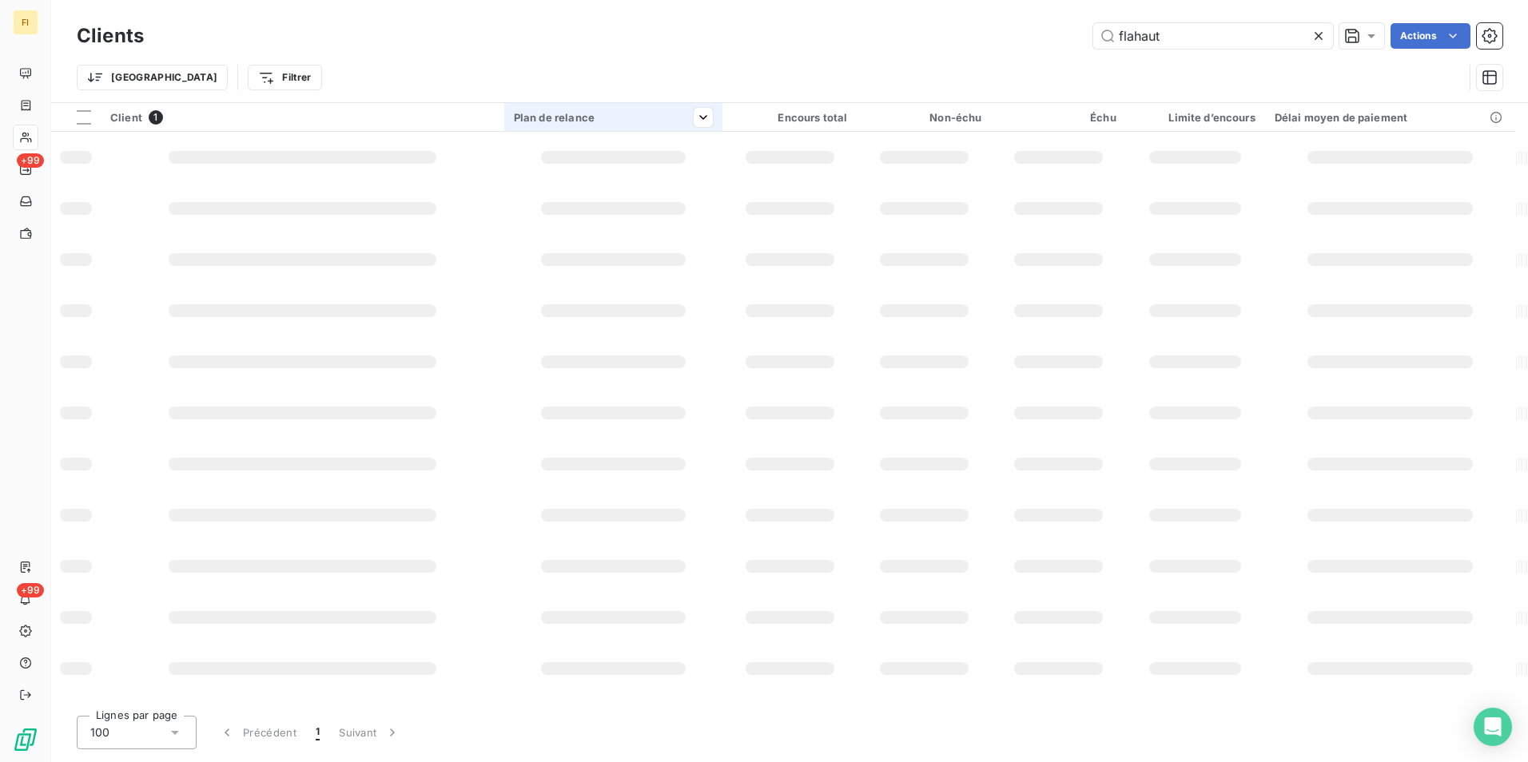
type input "flahaut"
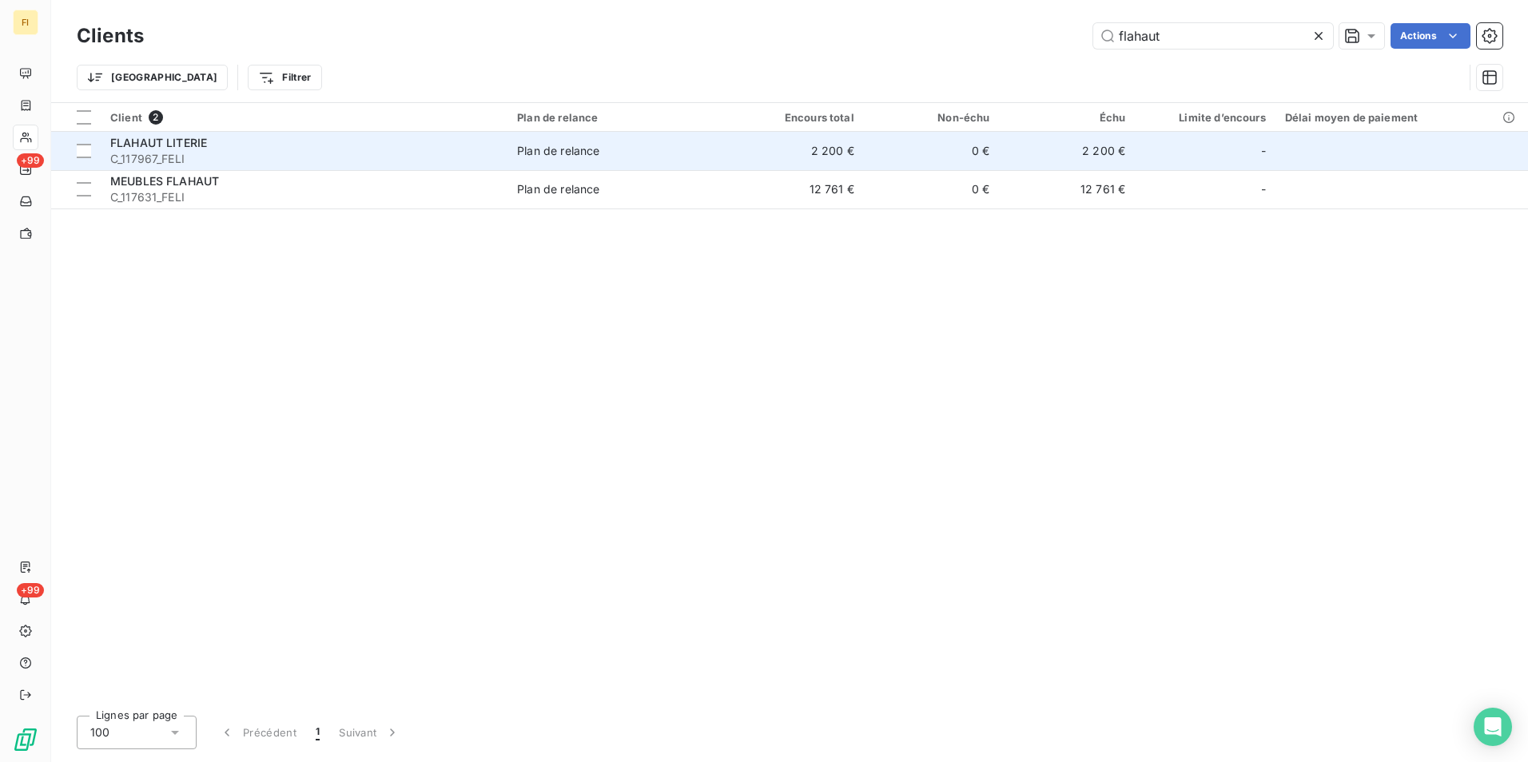
click at [578, 160] on td "Plan de relance" at bounding box center [618, 151] width 221 height 38
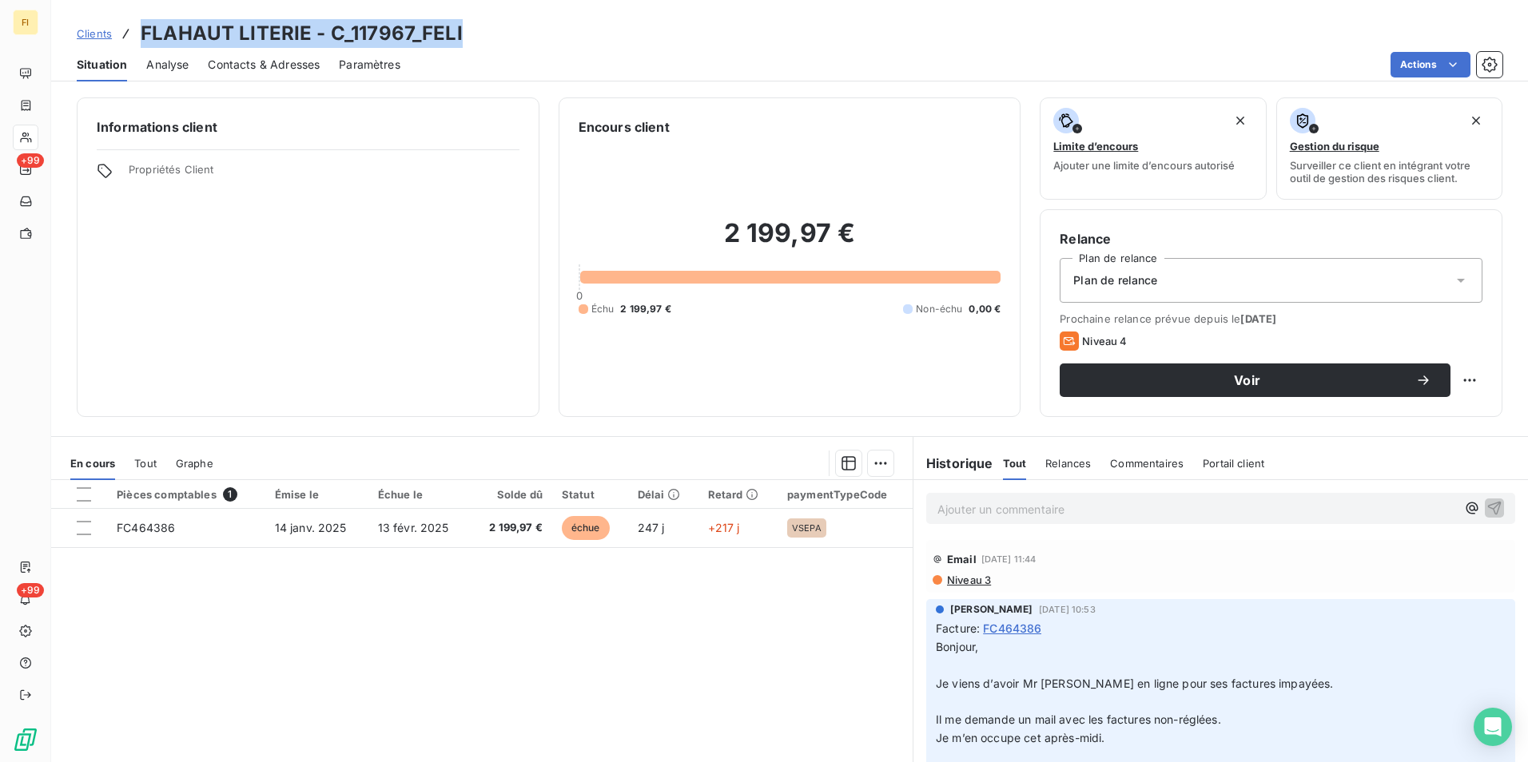
drag, startPoint x: 408, startPoint y: 31, endPoint x: 144, endPoint y: 34, distance: 263.8
click at [144, 34] on div "Clients FLAHAUT LITERIE - C_117967_FELI" at bounding box center [789, 33] width 1477 height 29
copy h3 "FLAHAUT LITERIE - C_117967_FELI"
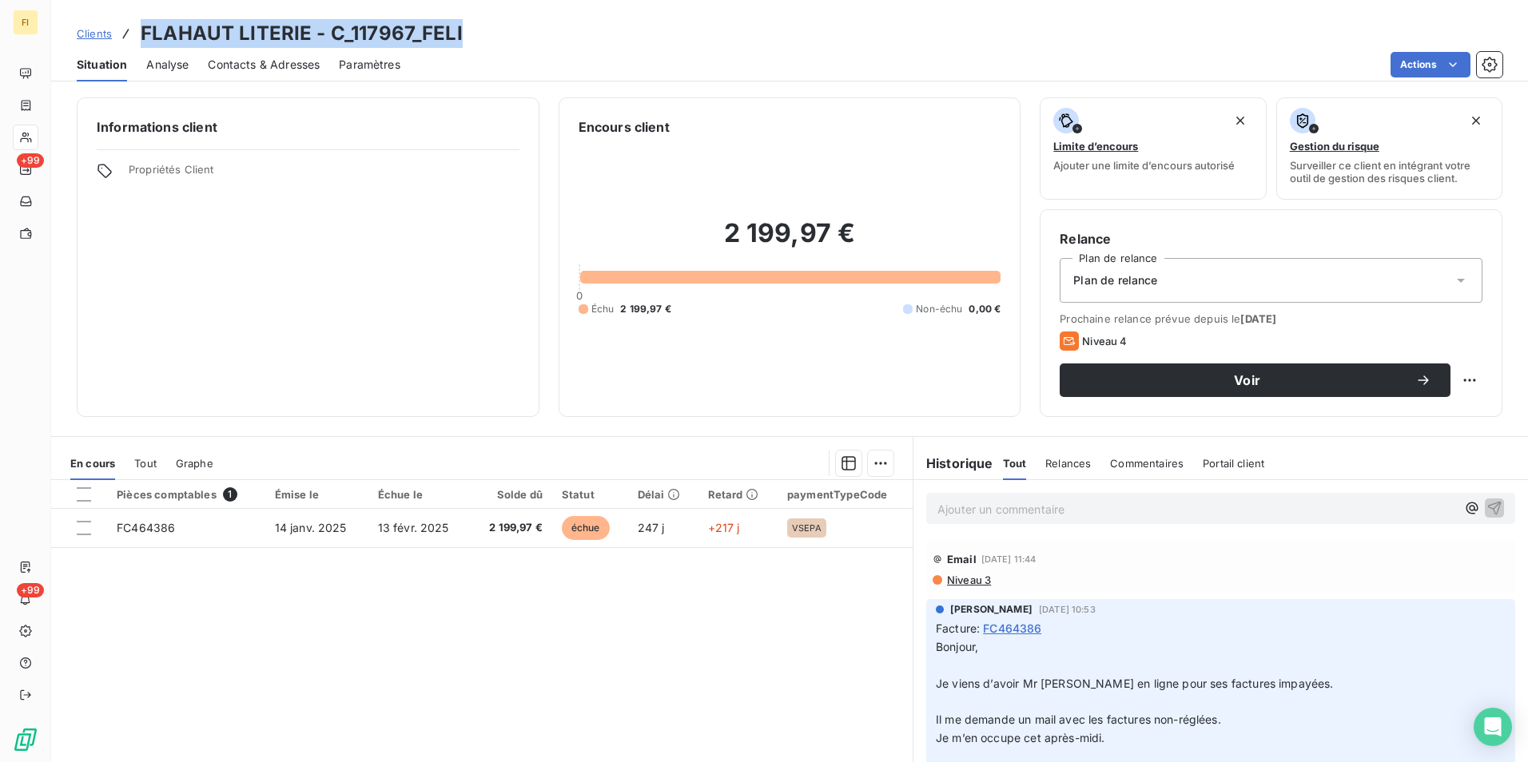
copy h3 "FLAHAUT LITERIE - C_117967_FELI"
click at [100, 31] on span "Clients" at bounding box center [94, 33] width 35 height 13
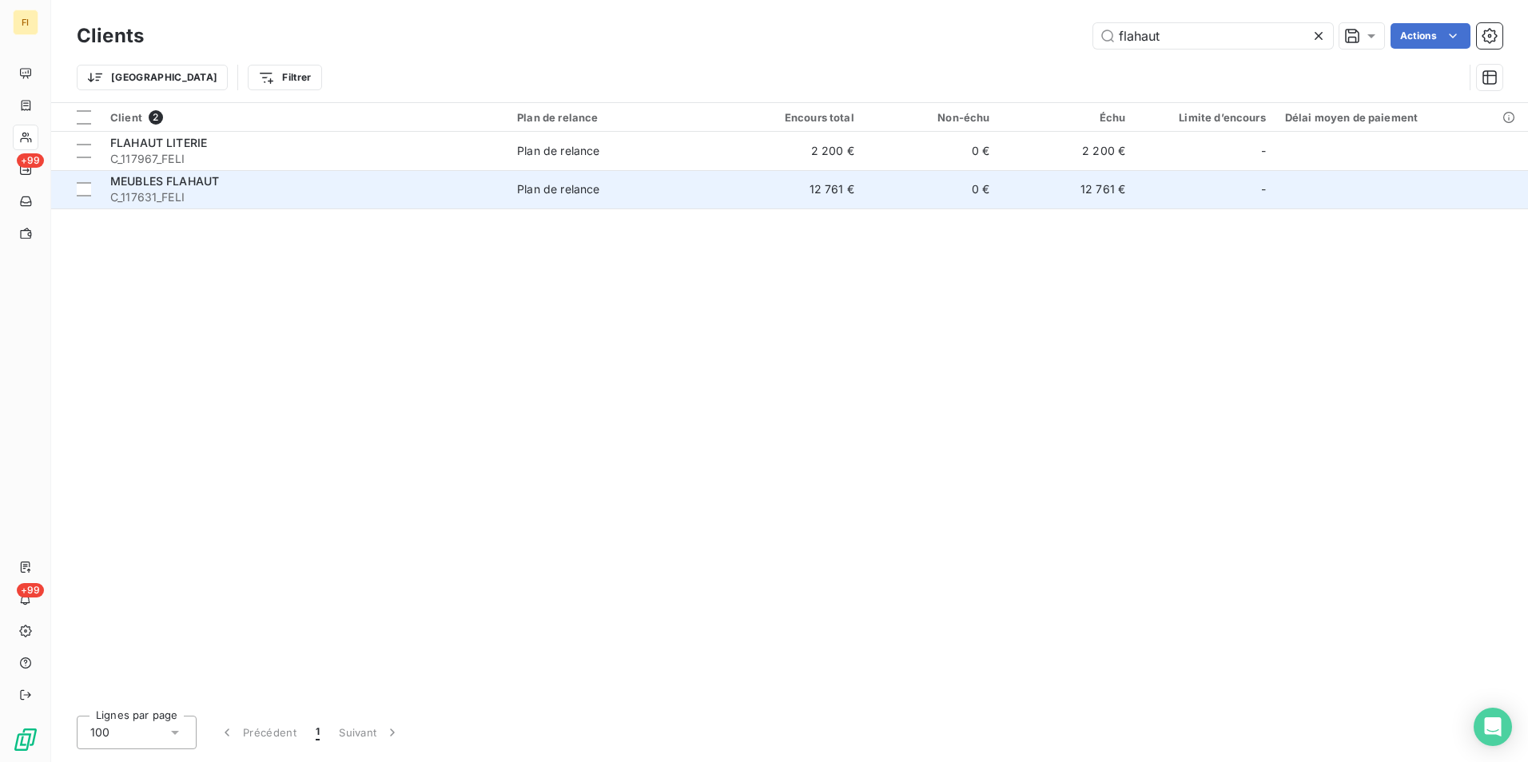
click at [263, 181] on div "MEUBLES FLAHAUT" at bounding box center [304, 181] width 388 height 16
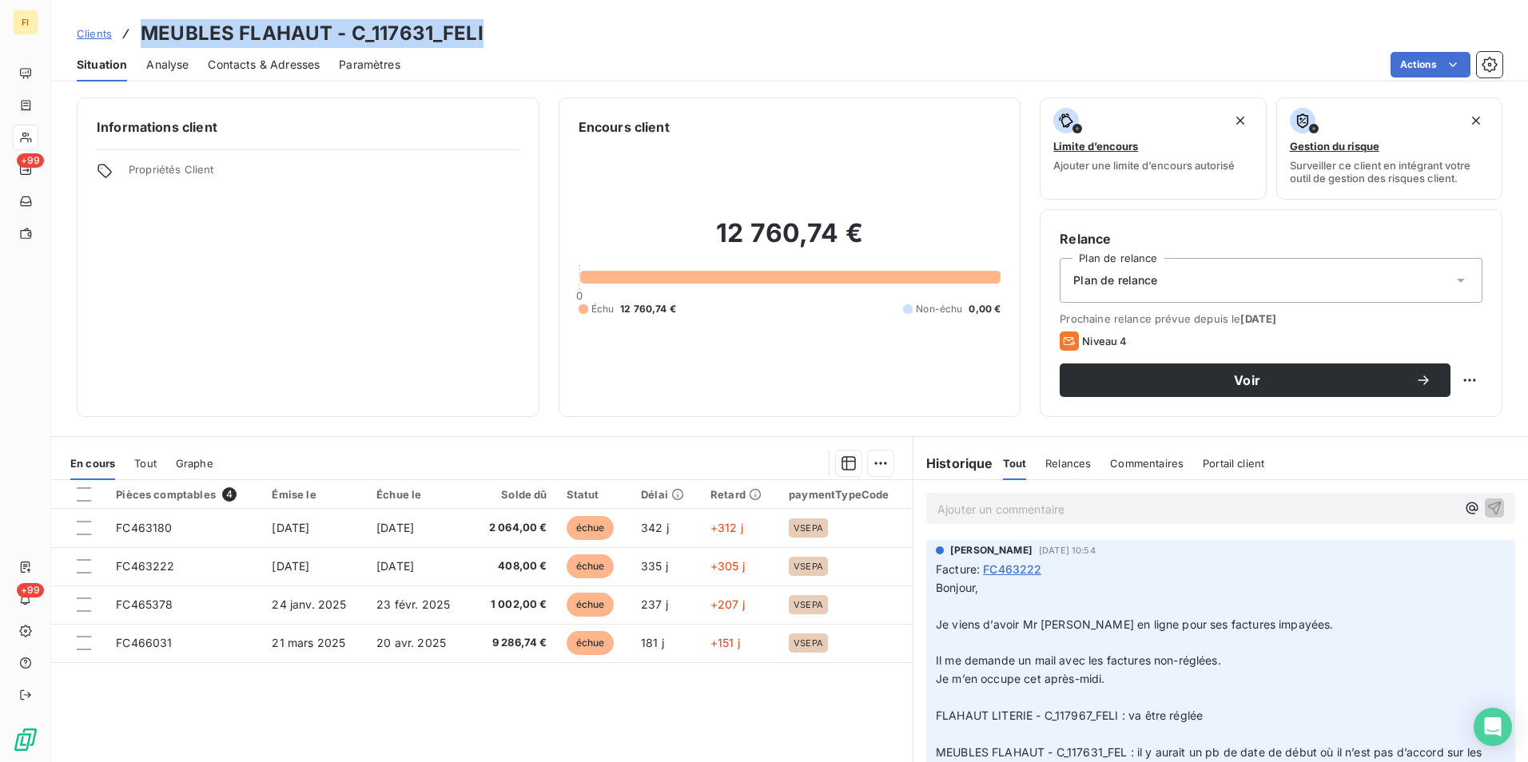
drag, startPoint x: 496, startPoint y: 36, endPoint x: 138, endPoint y: 25, distance: 357.4
click at [138, 25] on div "Clients MEUBLES FLAHAUT - C_117631_FELI" at bounding box center [789, 33] width 1477 height 29
copy h3 "MEUBLES FLAHAUT - C_117631_FELI"
